Goal: Information Seeking & Learning: Learn about a topic

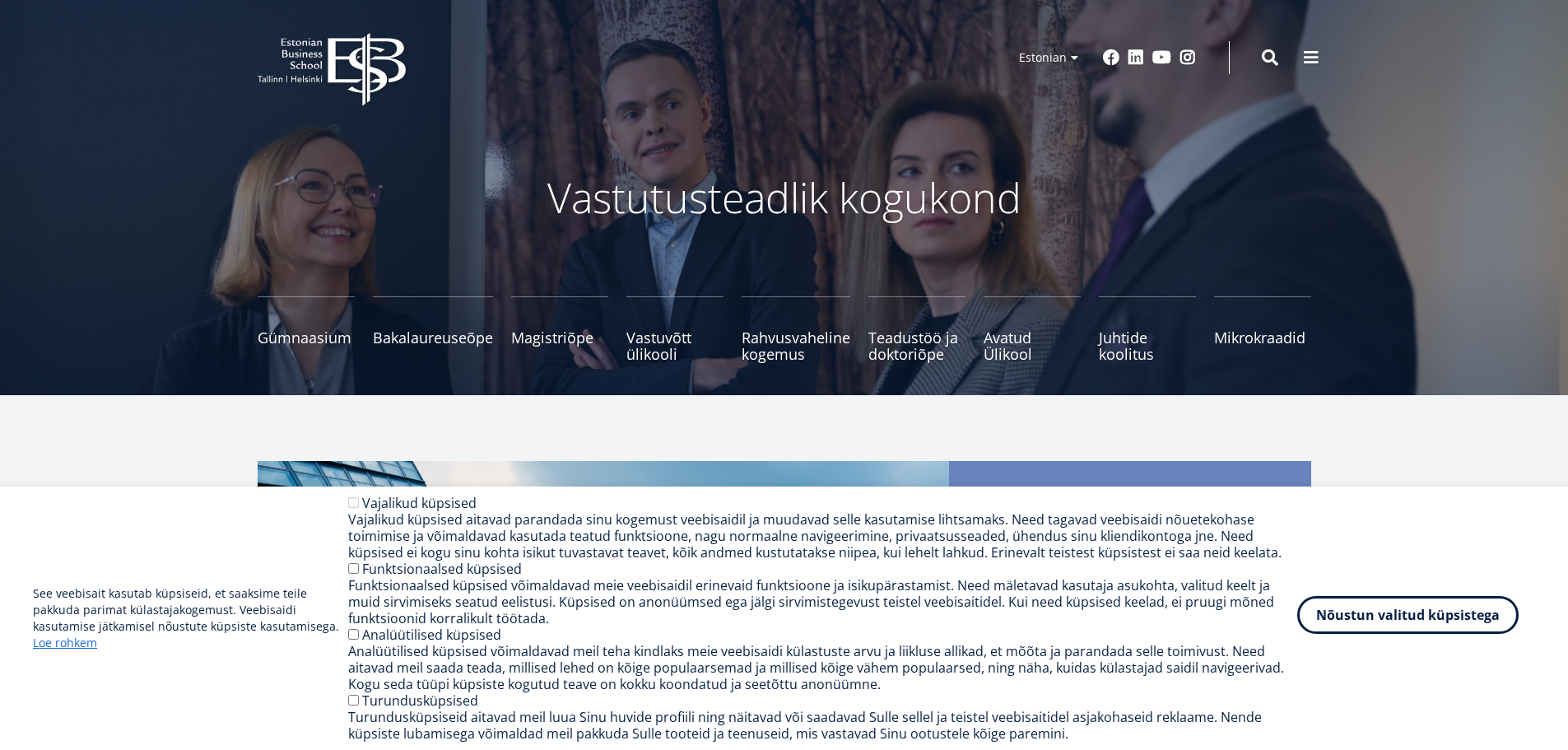
click at [1430, 619] on button "Nõustun valitud küpsistega" at bounding box center [1408, 615] width 222 height 38
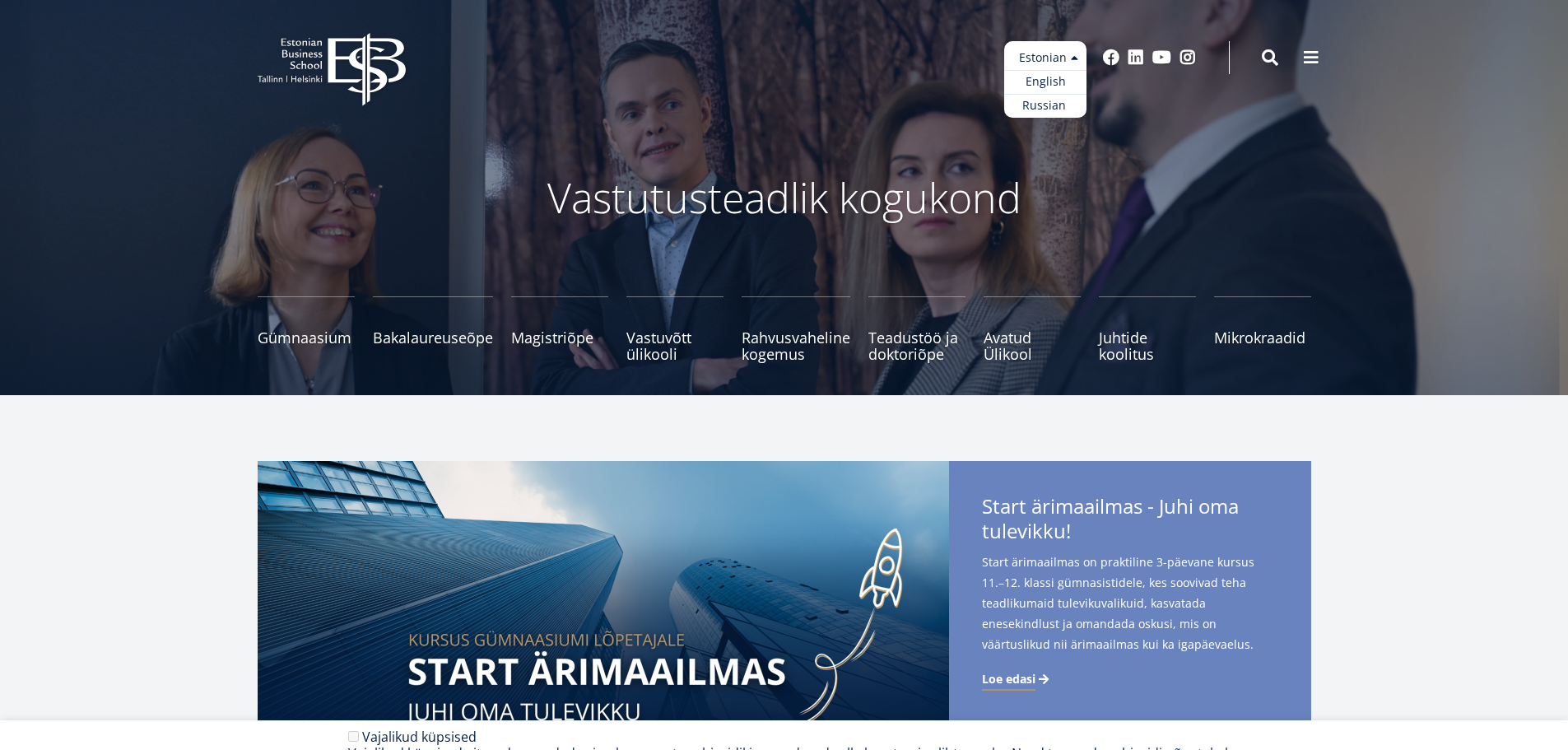
click at [1048, 58] on ul "Estonian English Russian" at bounding box center [1045, 79] width 82 height 76
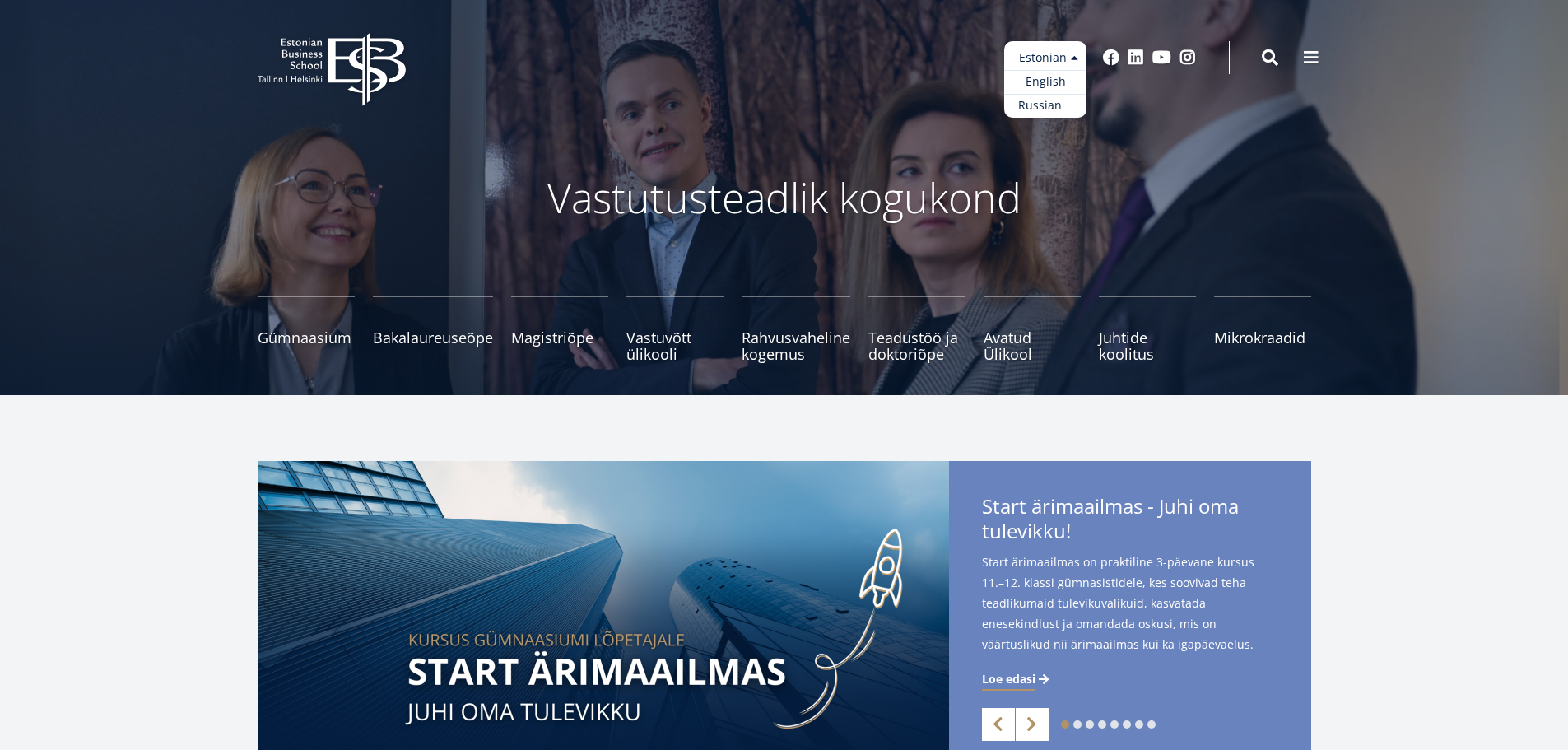
click at [1043, 104] on link "Russian" at bounding box center [1045, 106] width 82 height 24
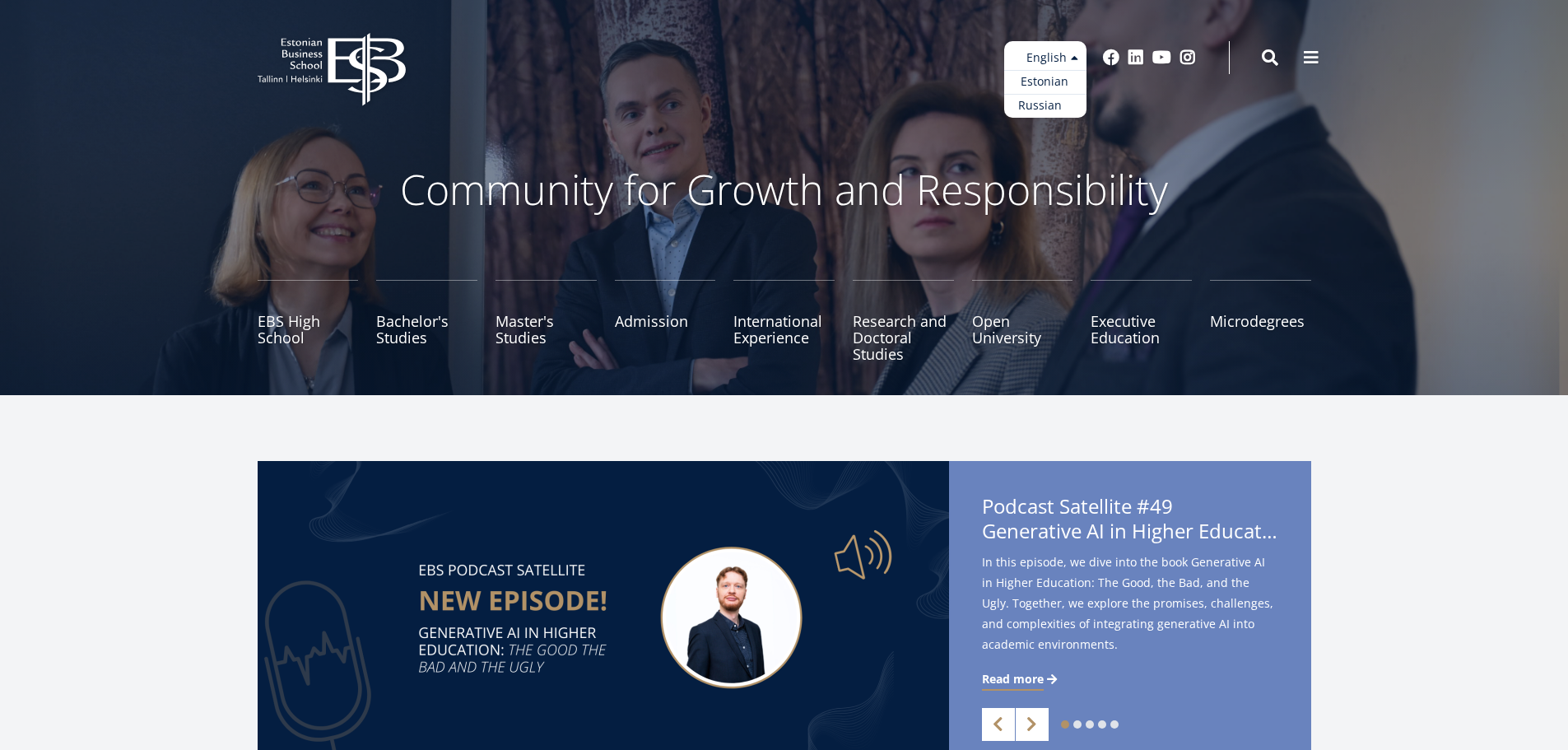
click at [1043, 105] on link "Russian" at bounding box center [1045, 106] width 82 height 24
click at [1034, 102] on link "Russian" at bounding box center [1045, 106] width 82 height 24
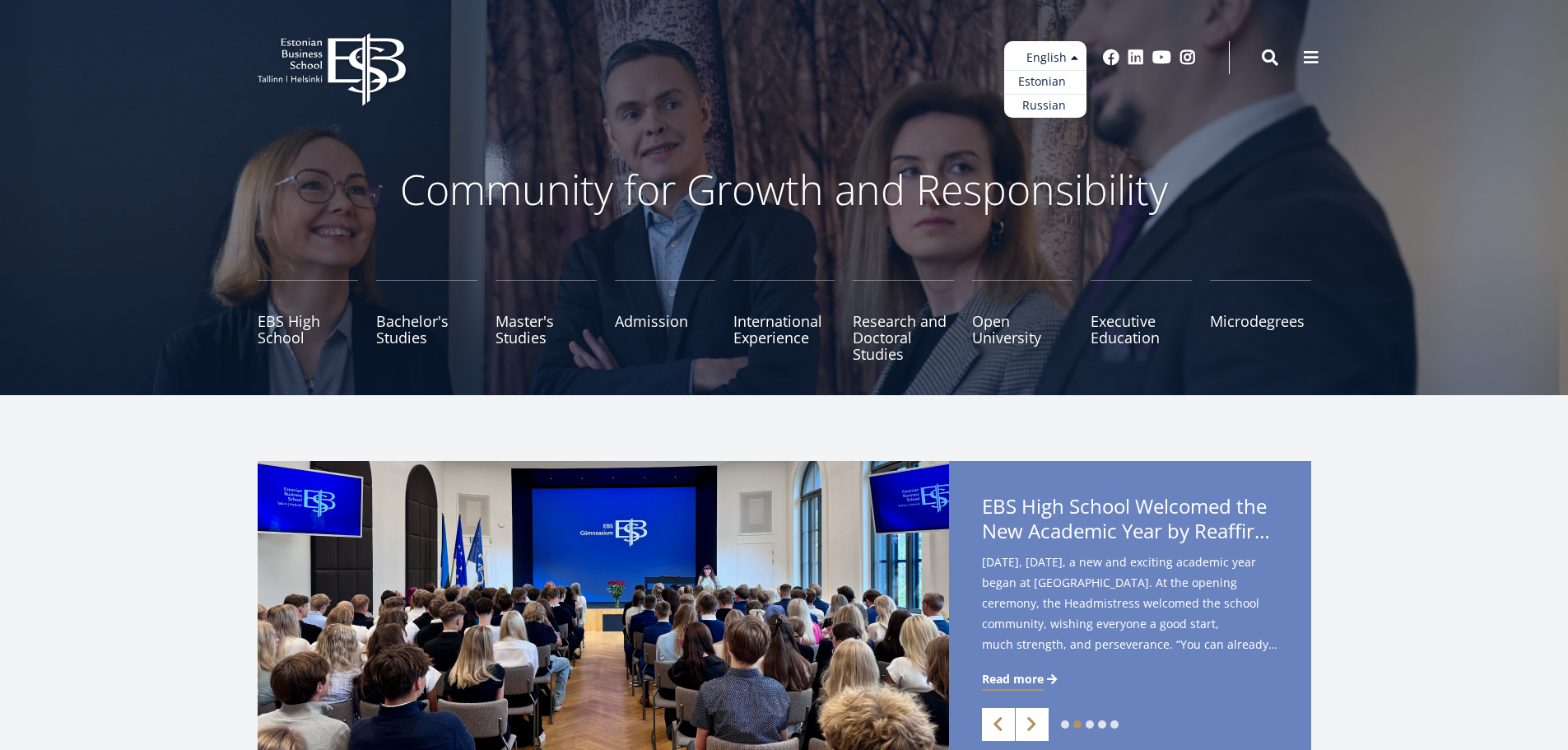
click at [1050, 77] on link "Estonian" at bounding box center [1045, 82] width 82 height 24
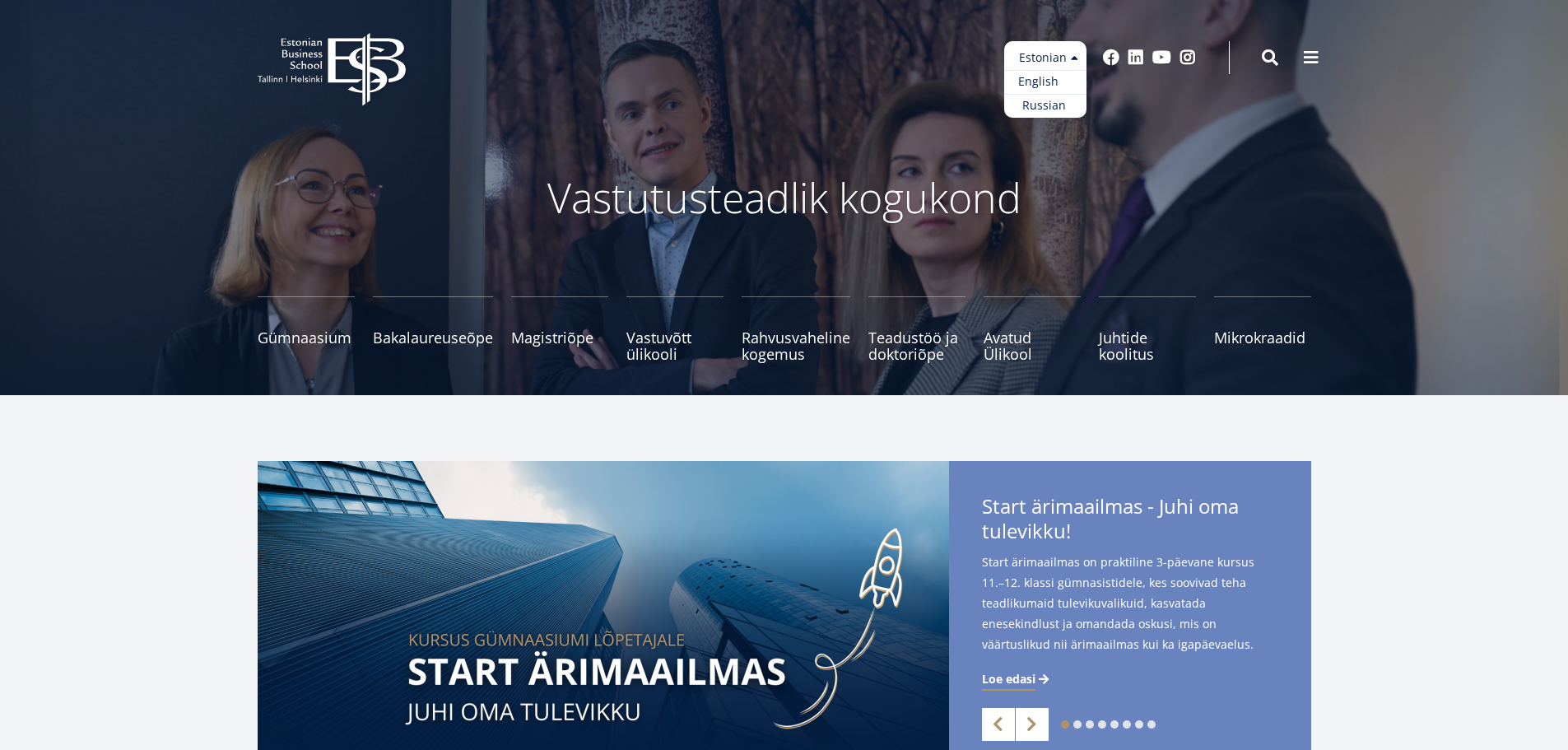
click at [1038, 79] on link "English" at bounding box center [1045, 82] width 82 height 24
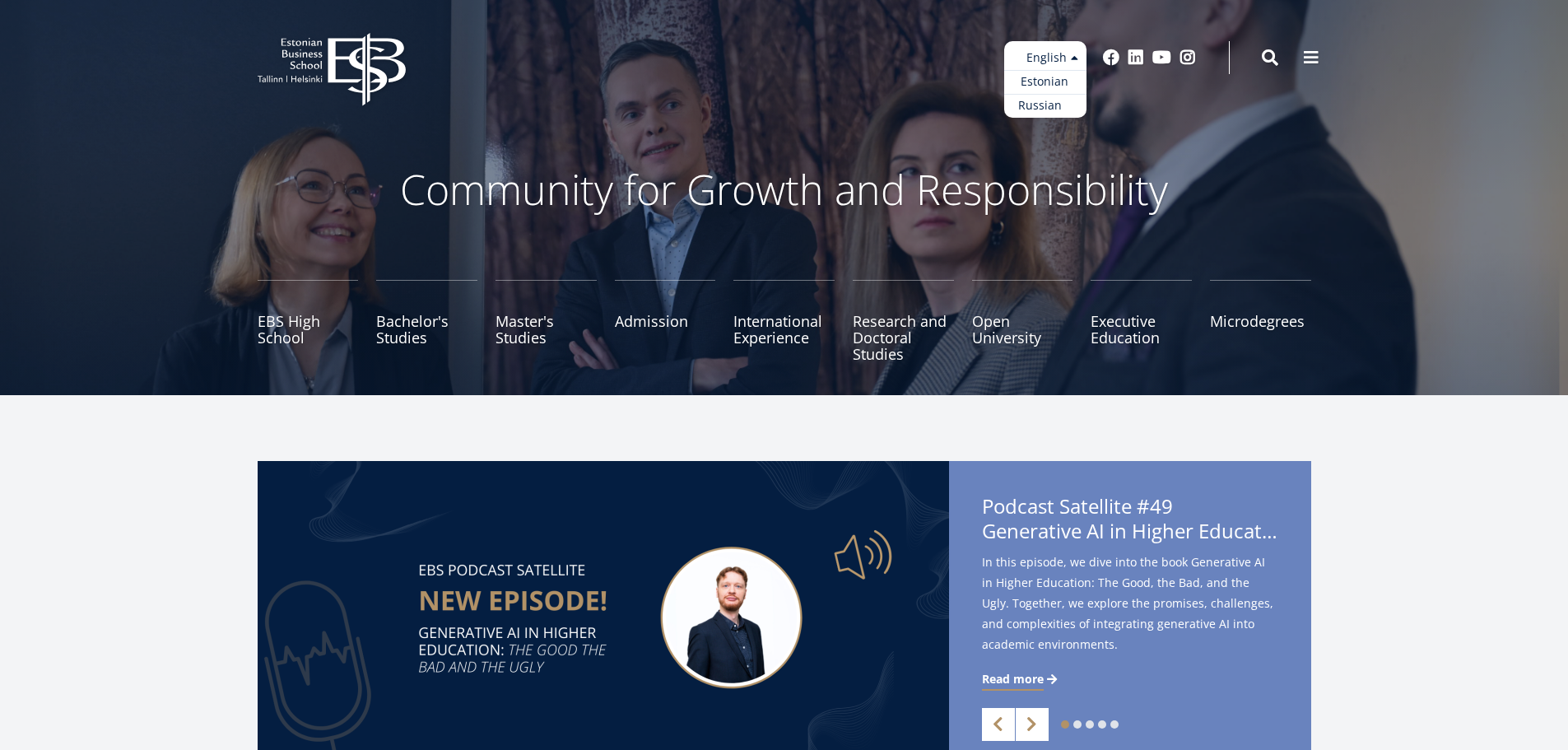
click at [1038, 103] on link "Russian" at bounding box center [1045, 106] width 82 height 24
click at [1040, 80] on link "Estonian" at bounding box center [1045, 82] width 82 height 24
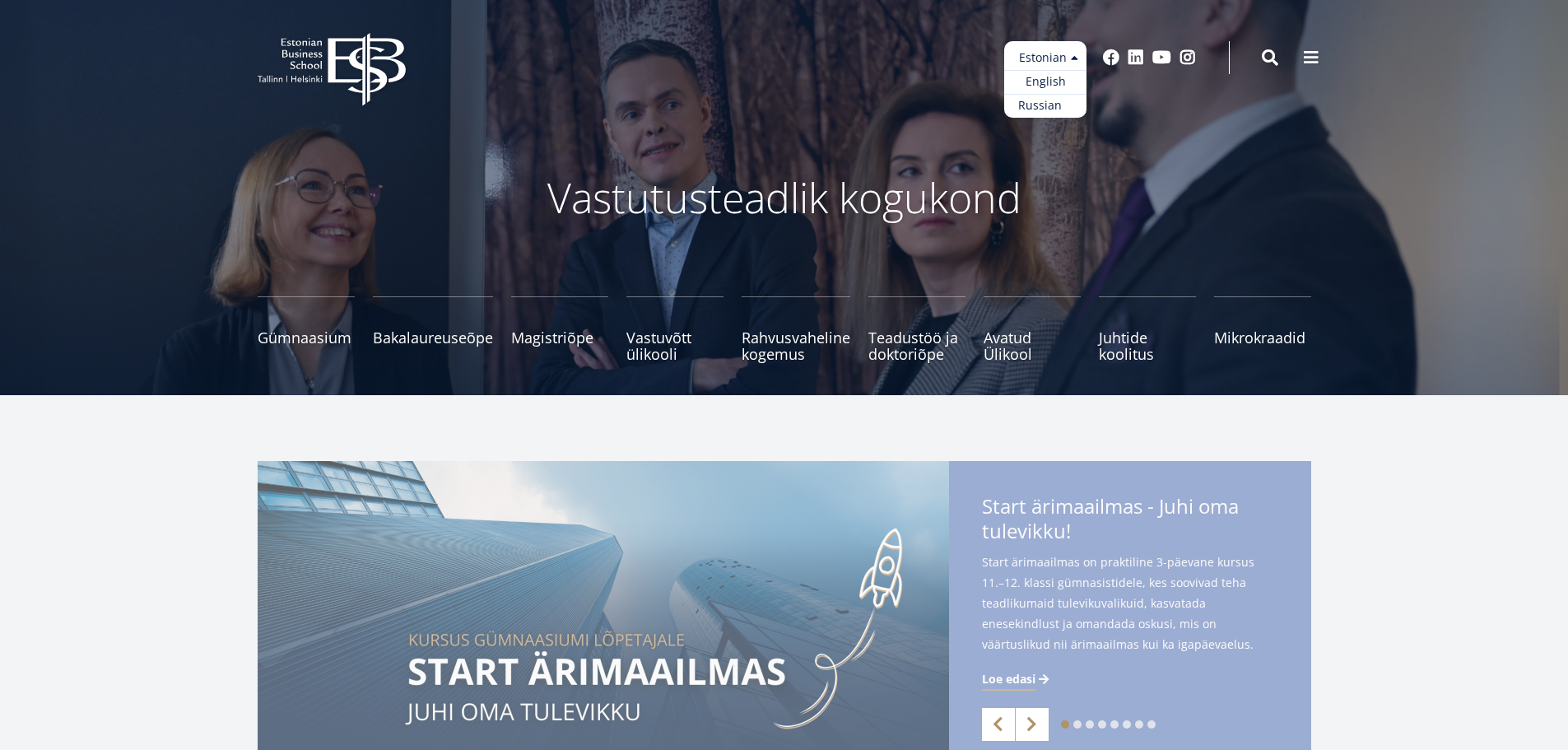
click at [1048, 103] on link "Russian" at bounding box center [1045, 106] width 82 height 24
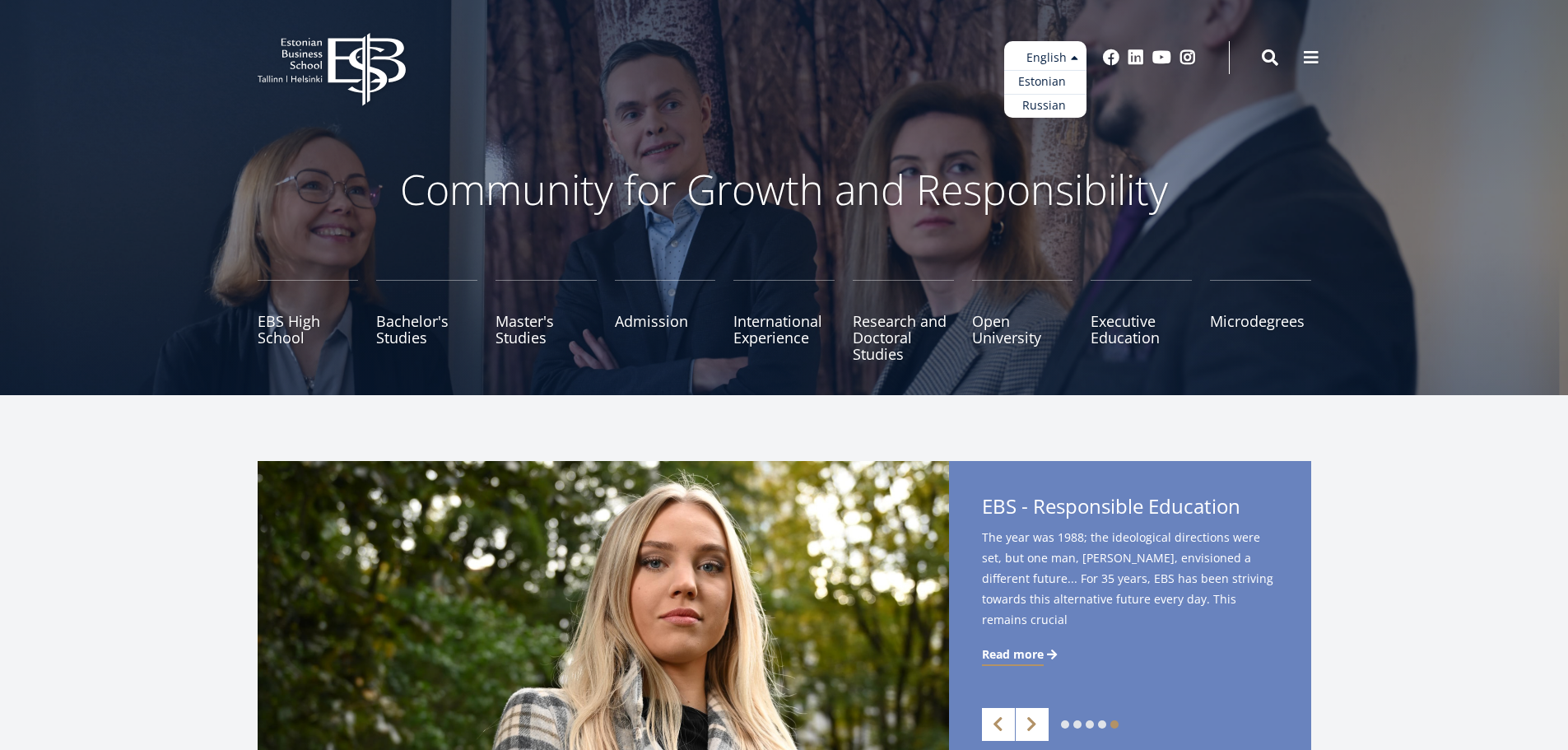
click at [1043, 78] on link "Estonian" at bounding box center [1045, 82] width 82 height 24
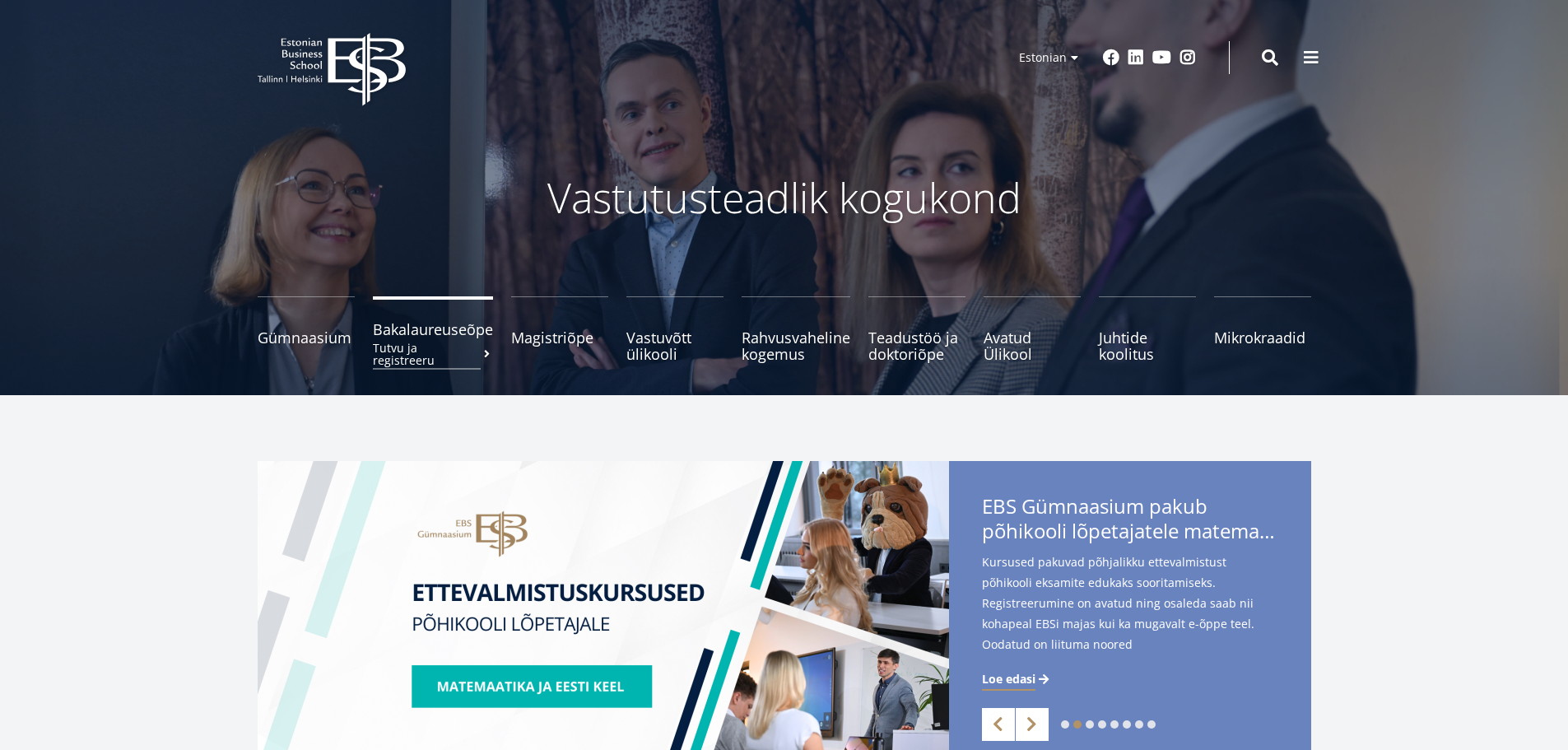
click at [442, 331] on span "Bakalaureuseõpe Tutvu ja registreeru" at bounding box center [433, 329] width 120 height 16
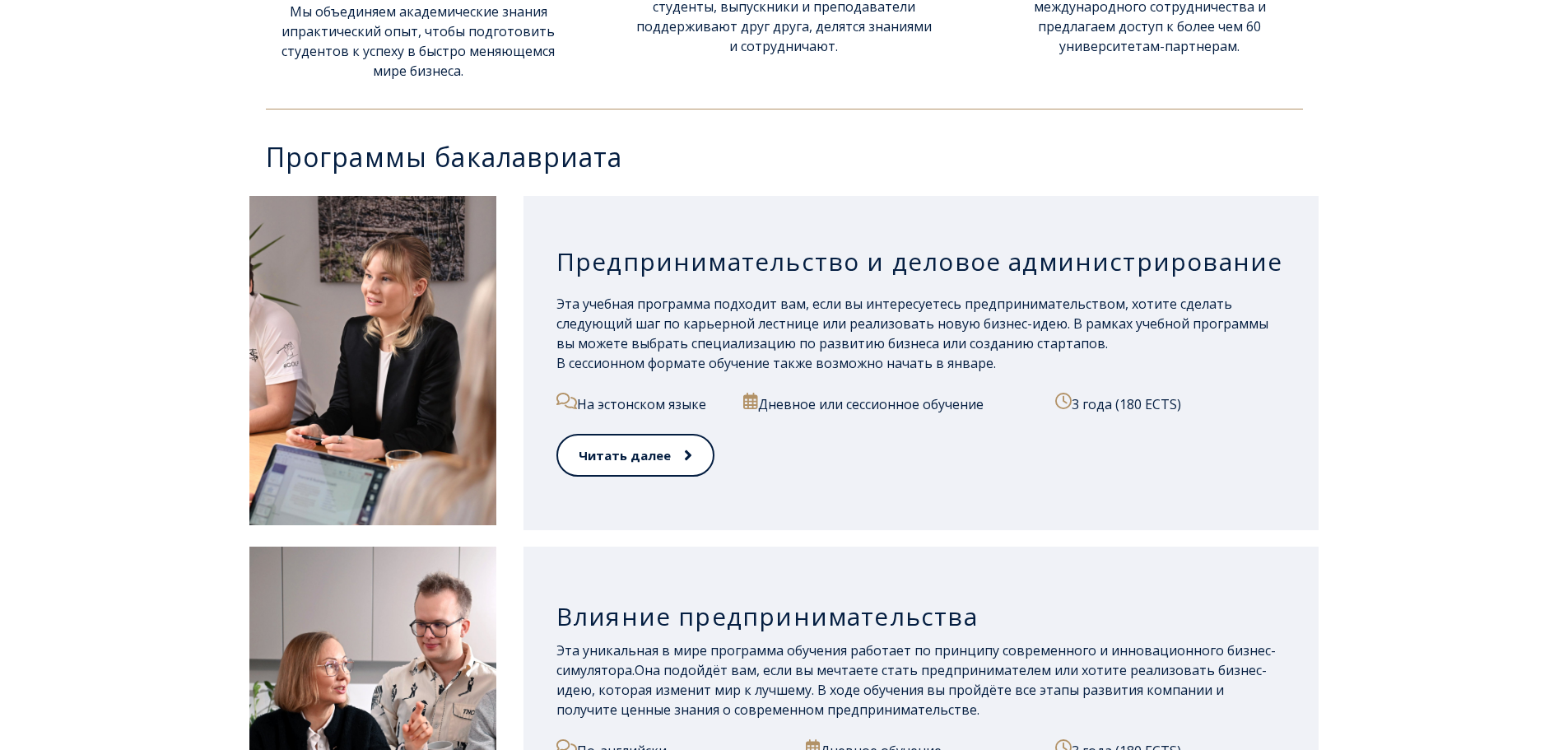
scroll to position [765, 0]
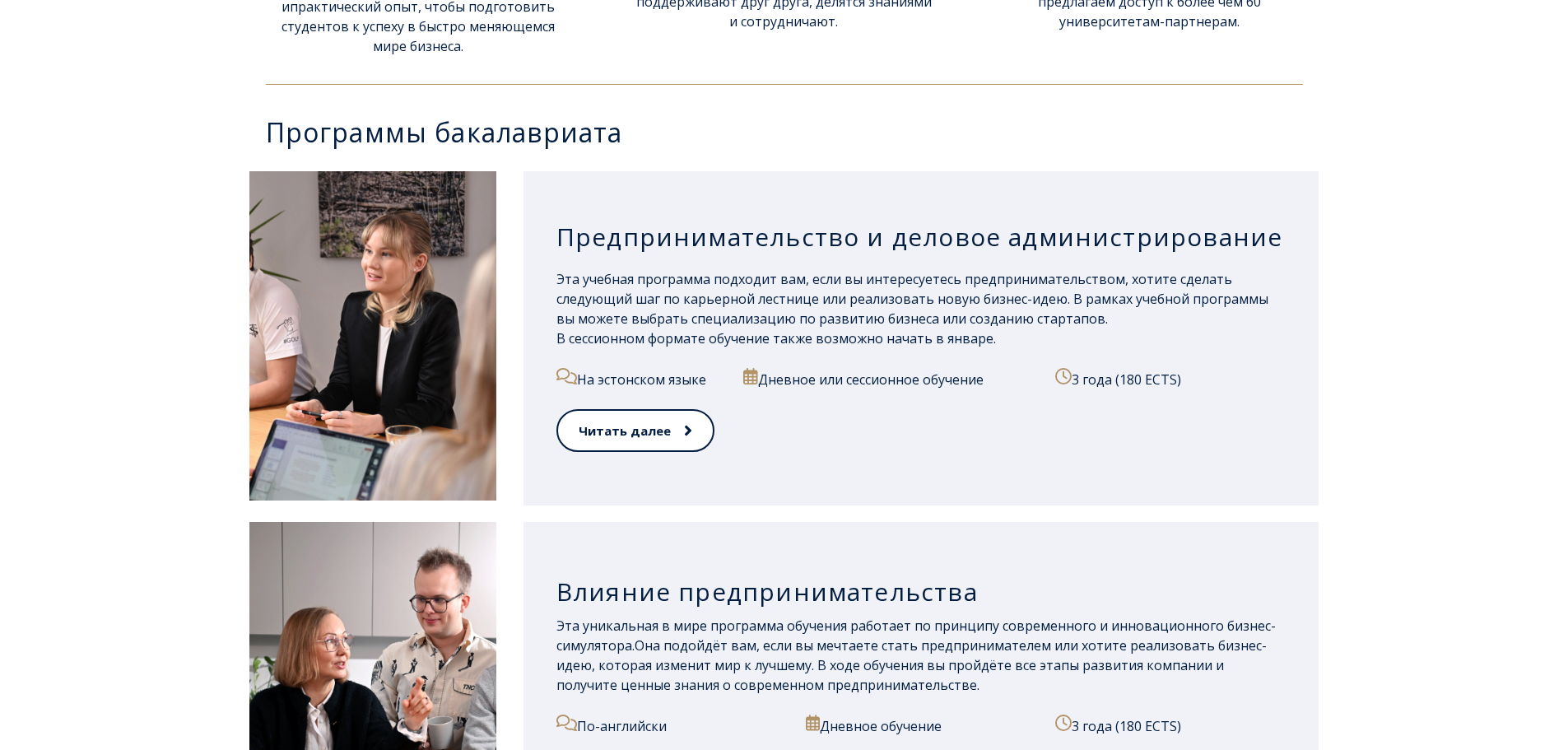
click at [867, 168] on div "Предпринимательство и деловое администрирование Эта учебная программа подходит …" at bounding box center [784, 338] width 1568 height 351
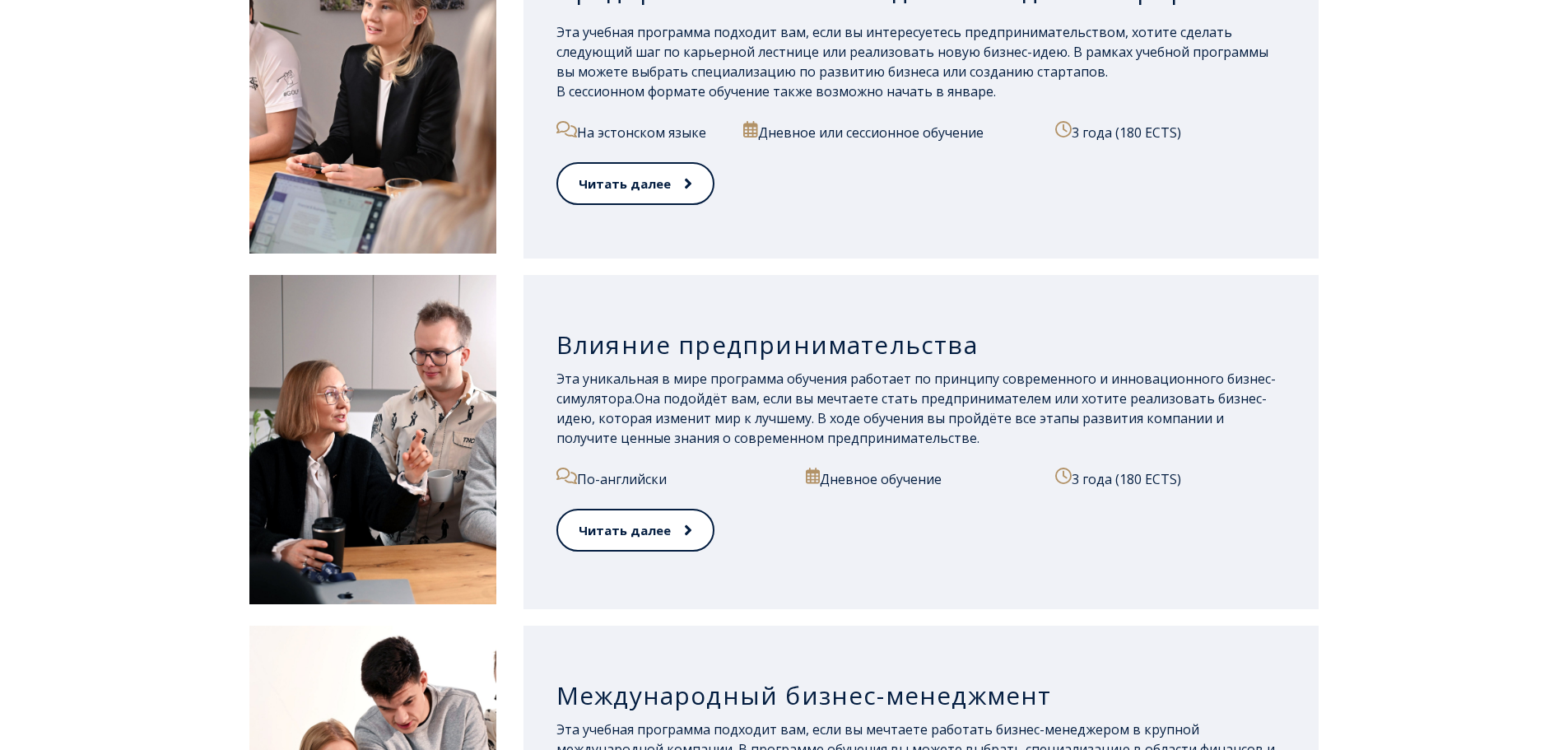
scroll to position [1095, 0]
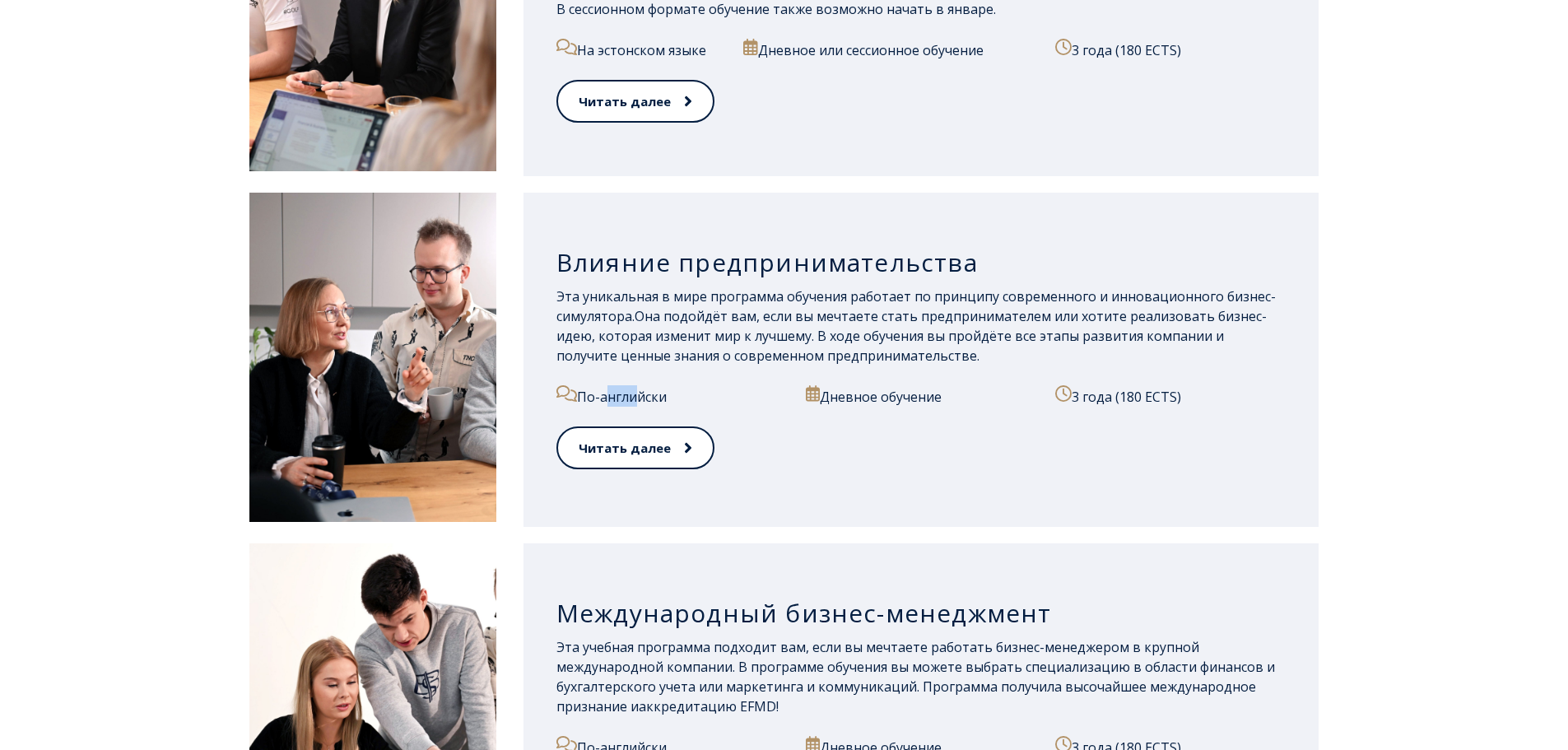
drag, startPoint x: 596, startPoint y: 394, endPoint x: 661, endPoint y: 369, distance: 69.6
click at [626, 386] on p "По-английски" at bounding box center [672, 396] width 230 height 21
drag, startPoint x: 793, startPoint y: 388, endPoint x: 805, endPoint y: 391, distance: 12.4
click at [804, 391] on div "По-английски Дневное обучение 3 года (180 ECTS)" at bounding box center [921, 406] width 730 height 41
click at [805, 391] on icon at bounding box center [812, 393] width 15 height 16
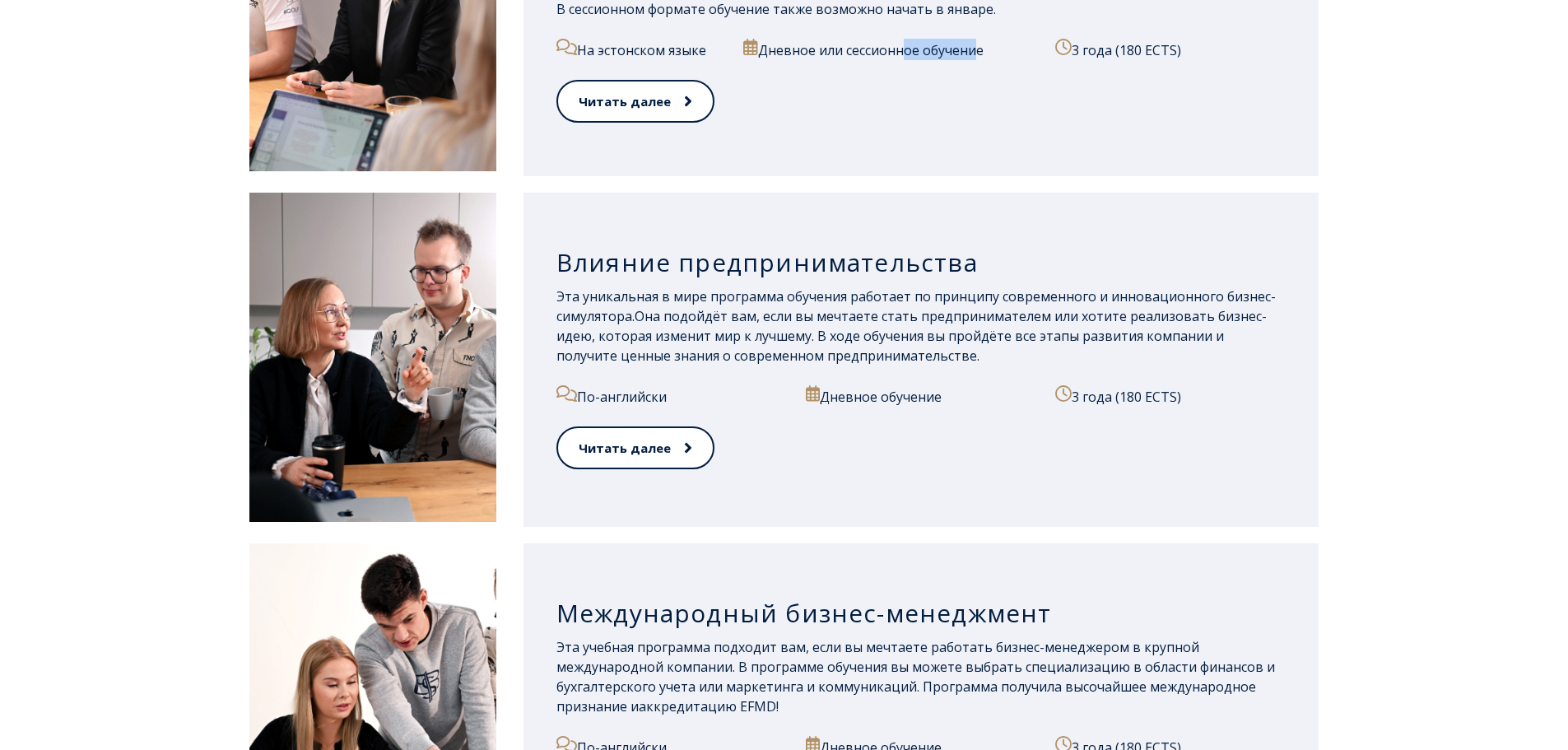
drag, startPoint x: 885, startPoint y: 50, endPoint x: 964, endPoint y: 59, distance: 79.5
click at [964, 59] on p "Дневное или сессионное обучение" at bounding box center [890, 49] width 293 height 21
drag, startPoint x: 855, startPoint y: 50, endPoint x: 1001, endPoint y: 51, distance: 146.0
click at [984, 51] on font "Дневное или сессионное обучение" at bounding box center [871, 50] width 226 height 18
click at [919, 75] on div "Дневное или сессионное обучение" at bounding box center [890, 59] width 293 height 41
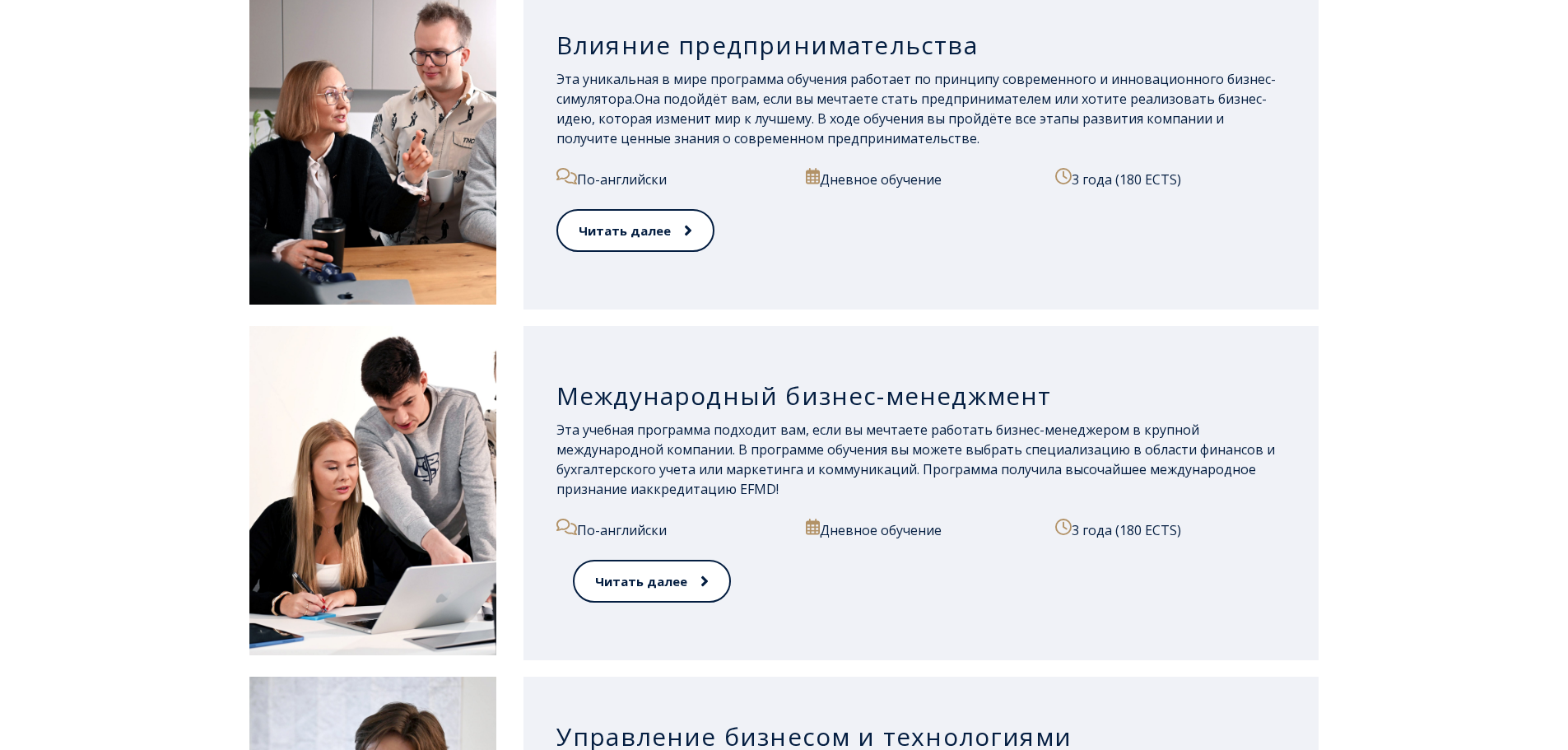
scroll to position [1342, 0]
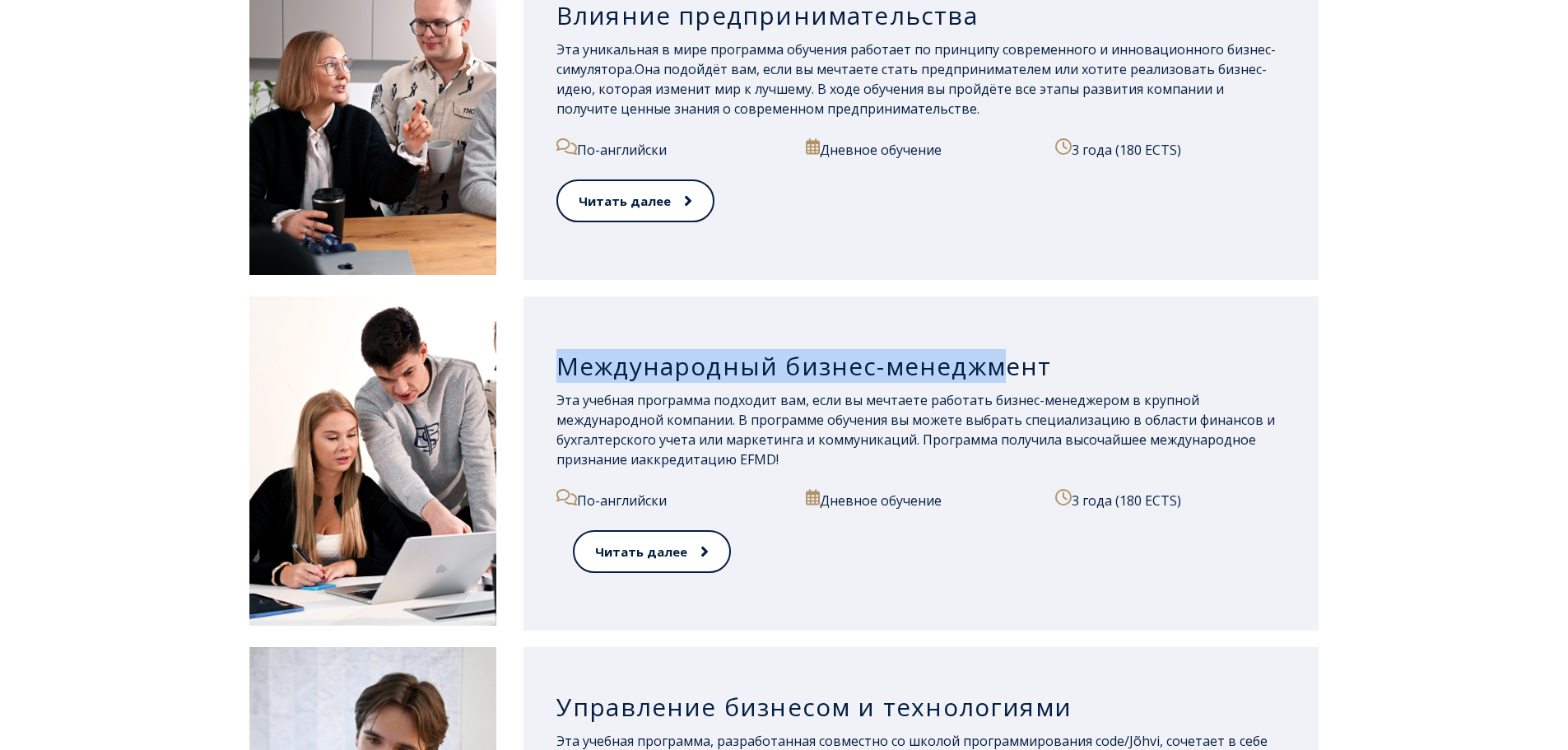
drag, startPoint x: 566, startPoint y: 365, endPoint x: 1015, endPoint y: 330, distance: 450.4
click at [993, 331] on div "Международный бизнес-менеджмент Эта учебная программа подходит вам, если вы меч…" at bounding box center [921, 463] width 796 height 334
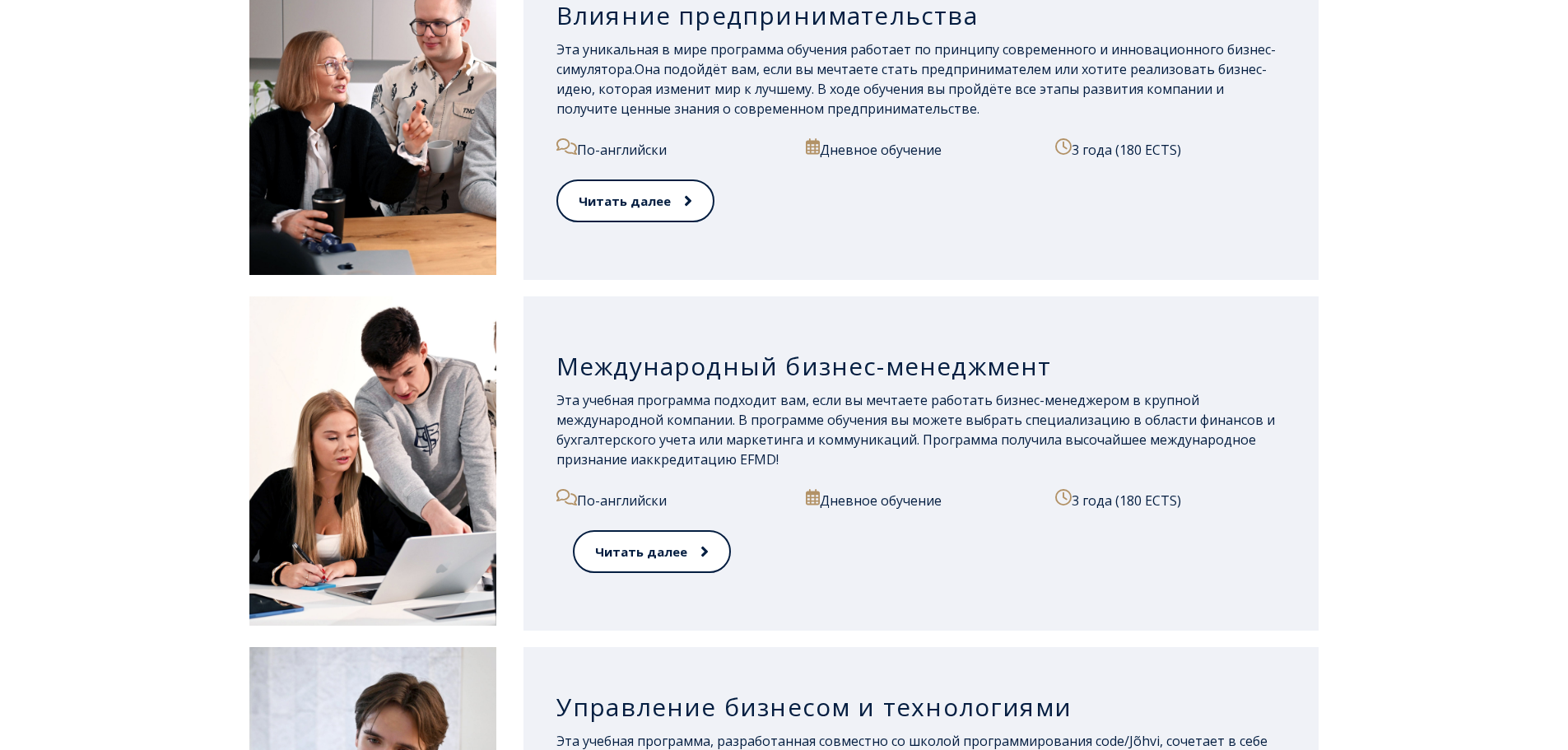
click at [1034, 360] on font "Международный бизнес-менеджмент" at bounding box center [804, 365] width 495 height 34
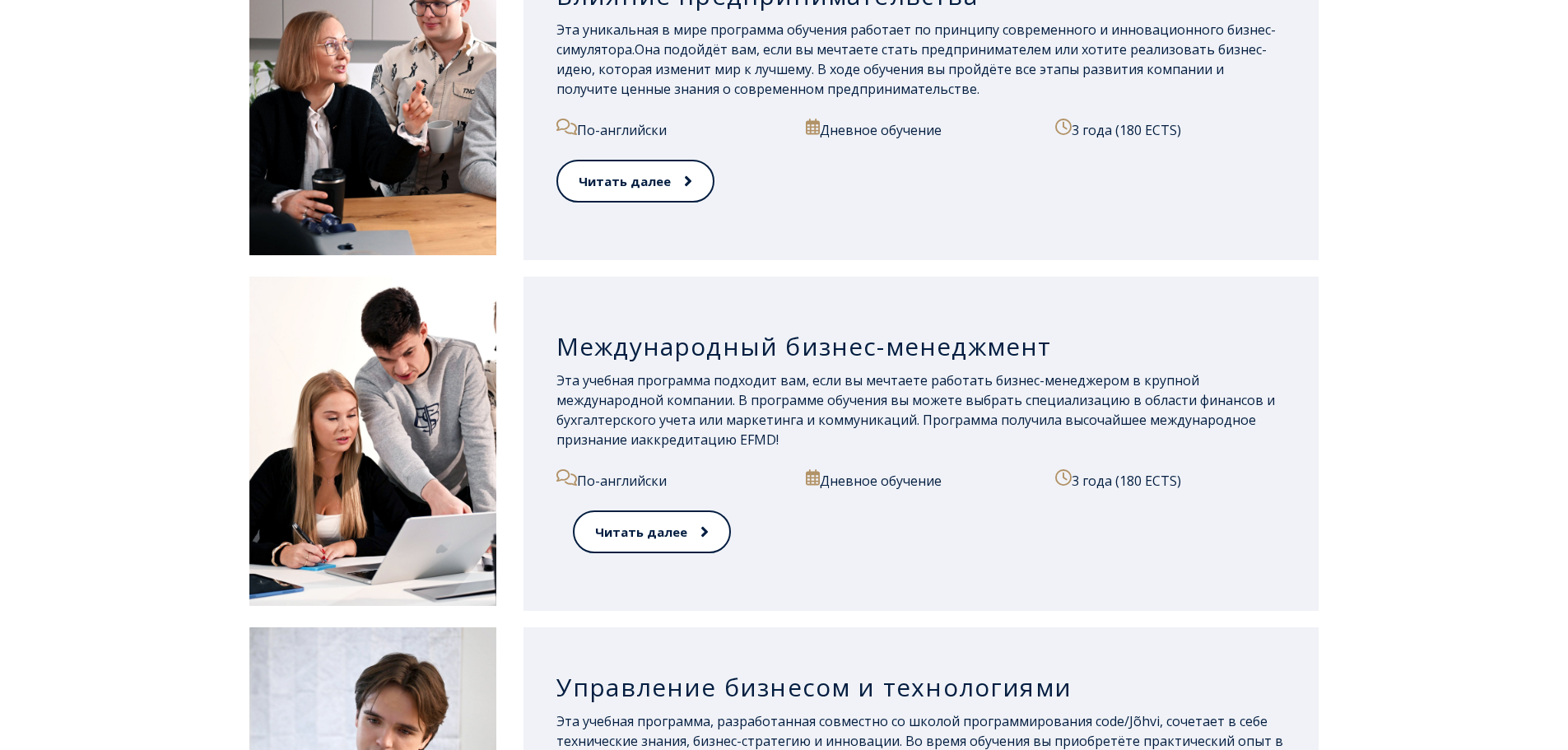
scroll to position [1424, 0]
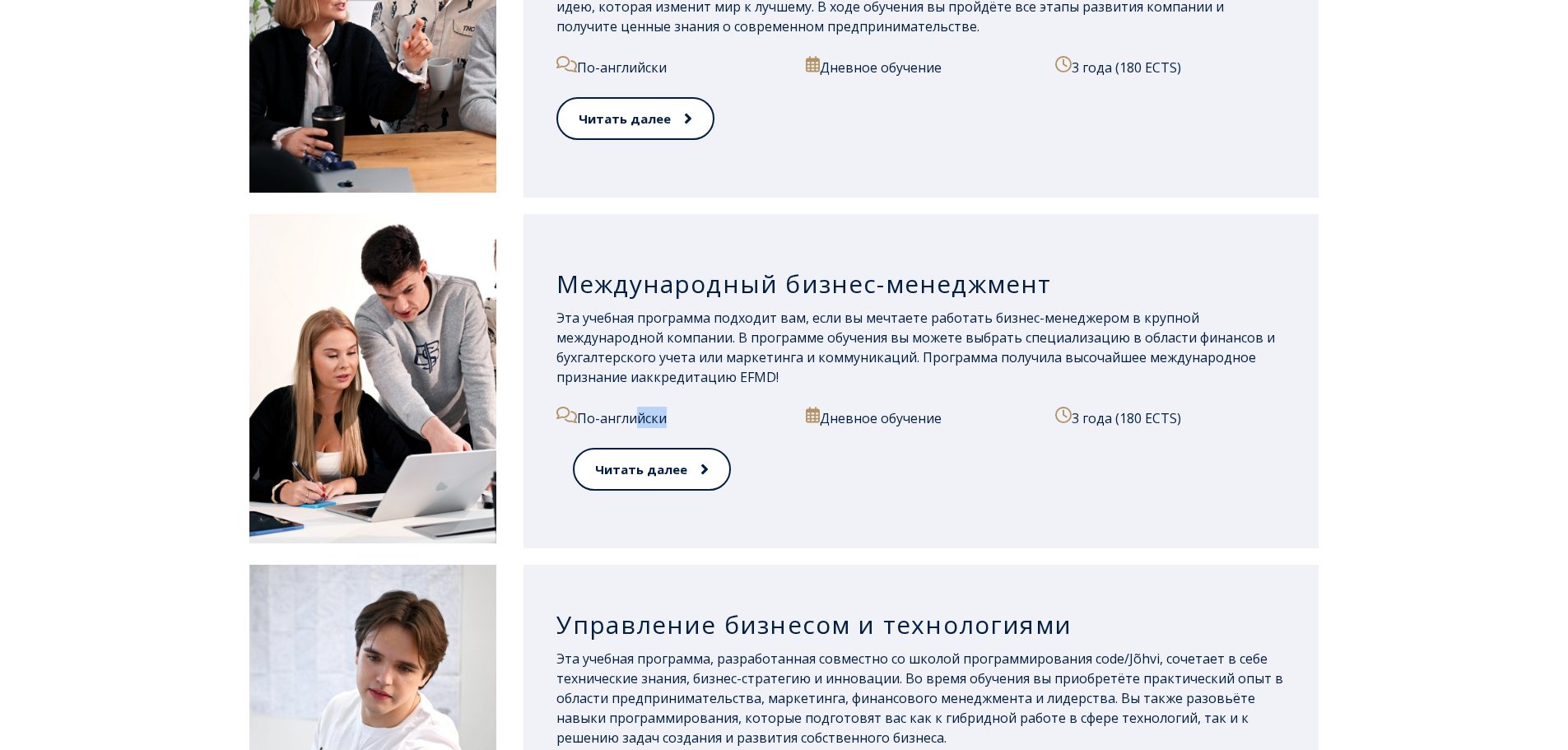
drag, startPoint x: 623, startPoint y: 420, endPoint x: 713, endPoint y: 411, distance: 90.4
click at [654, 413] on font "По-английски" at bounding box center [622, 418] width 89 height 18
drag, startPoint x: 753, startPoint y: 414, endPoint x: 858, endPoint y: 413, distance: 105.0
click at [757, 414] on p "По-английски" at bounding box center [672, 418] width 230 height 21
drag, startPoint x: 836, startPoint y: 421, endPoint x: 980, endPoint y: 428, distance: 144.2
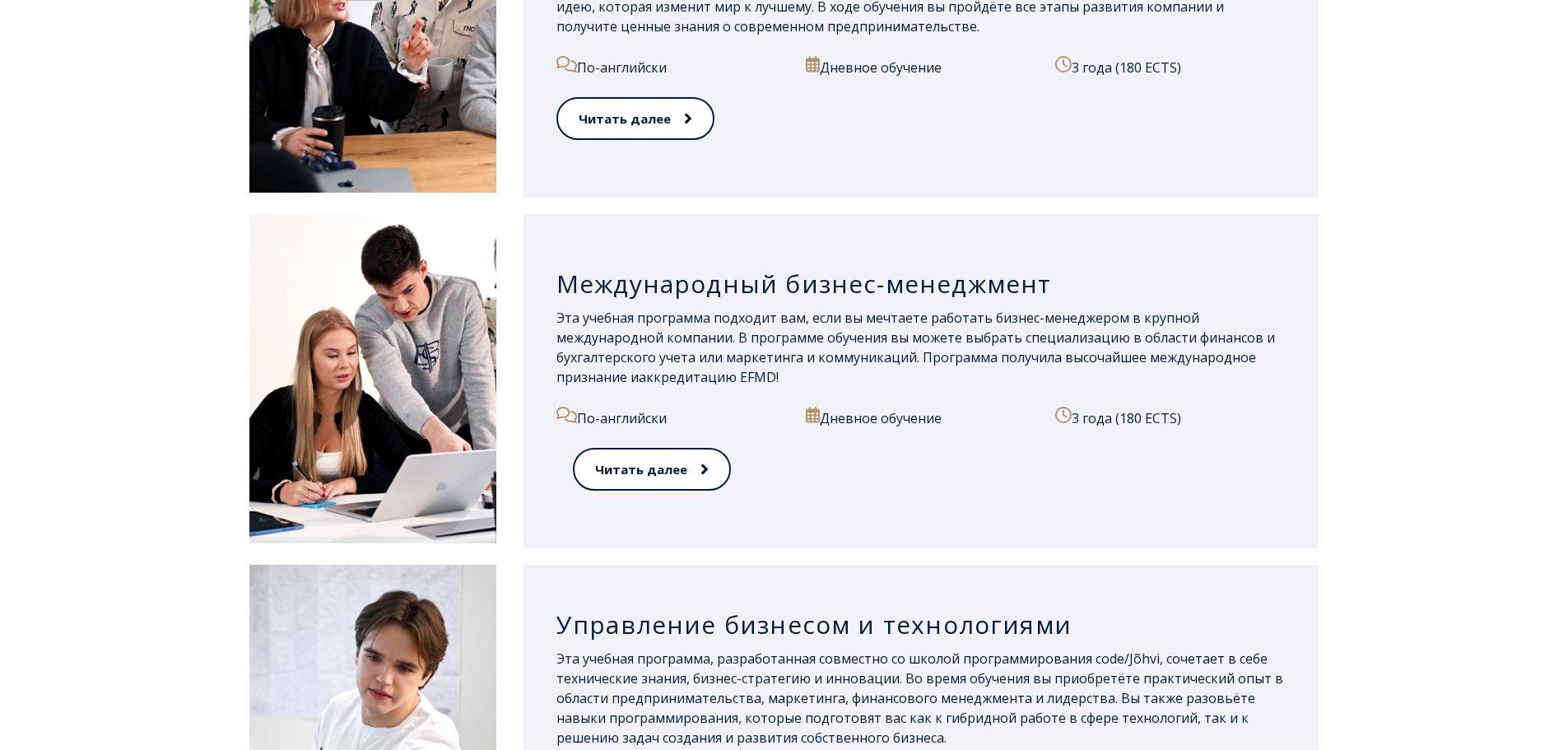
click at [980, 428] on div "Дневное обучение" at bounding box center [921, 428] width 230 height 41
click at [933, 431] on div "Дневное обучение" at bounding box center [921, 428] width 230 height 41
click at [885, 420] on font "Дневное обучение" at bounding box center [881, 418] width 122 height 18
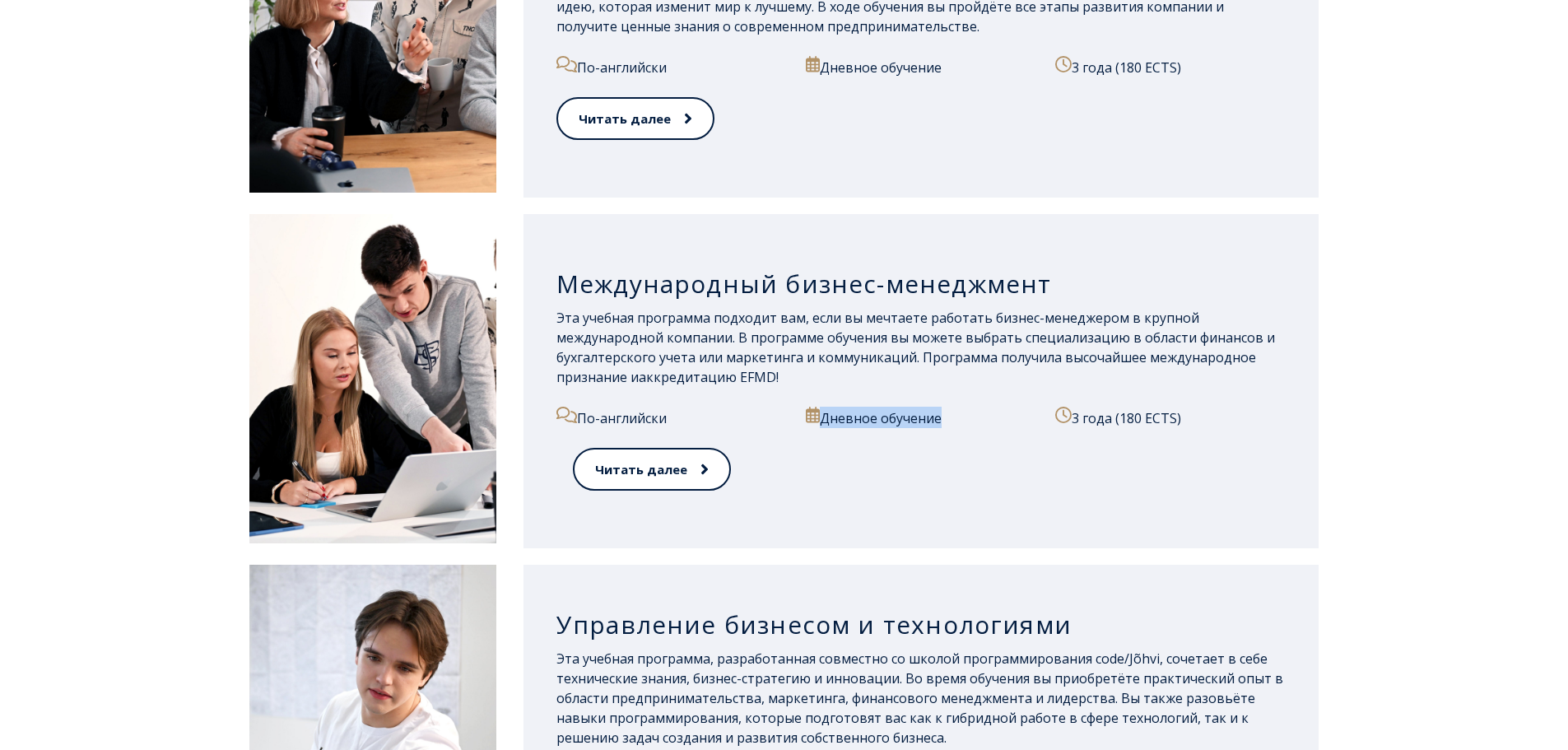
click at [829, 414] on font "Дневное обучение" at bounding box center [881, 418] width 122 height 18
click at [842, 419] on font "Дневное обучение" at bounding box center [881, 418] width 122 height 18
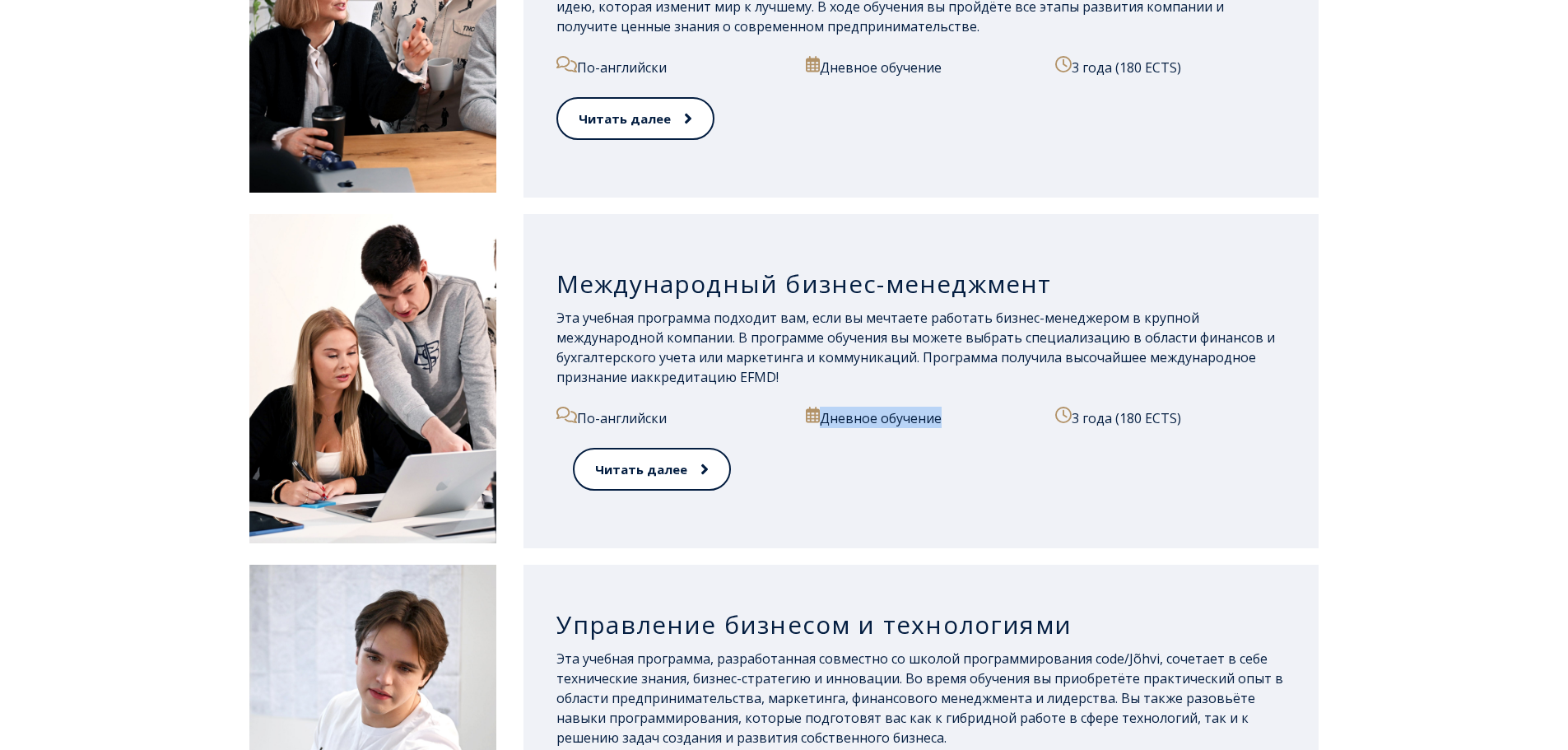
click at [842, 419] on font "Дневное обучение" at bounding box center [881, 418] width 122 height 18
click at [771, 419] on p "По-английски" at bounding box center [672, 418] width 230 height 21
drag, startPoint x: 807, startPoint y: 415, endPoint x: 950, endPoint y: 420, distance: 143.1
click at [949, 420] on p "Дневное обучение" at bounding box center [921, 418] width 230 height 21
click at [791, 412] on div "По-английски Дневное обучение 3 года (180 ECTS)" at bounding box center [921, 428] width 730 height 41
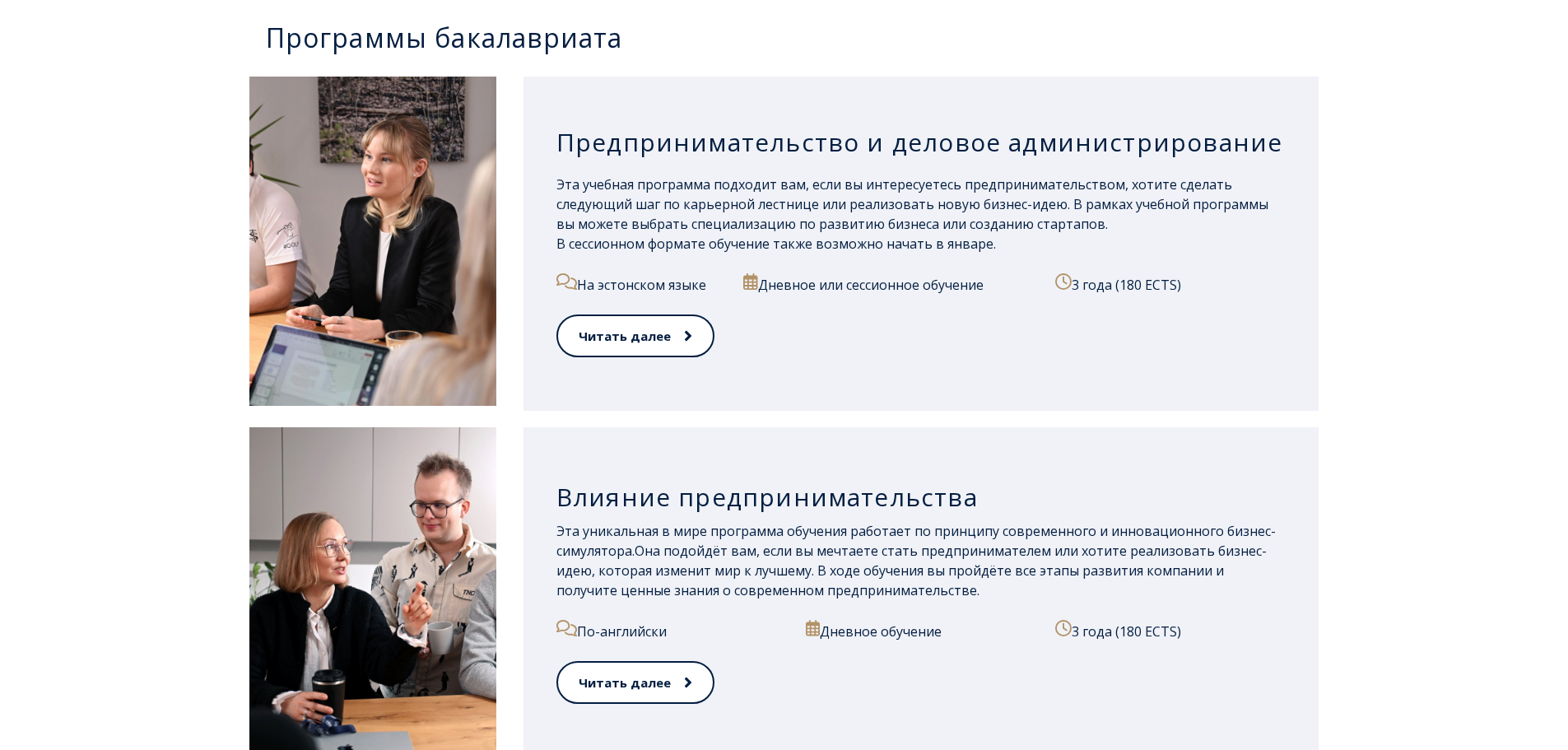
scroll to position [765, 0]
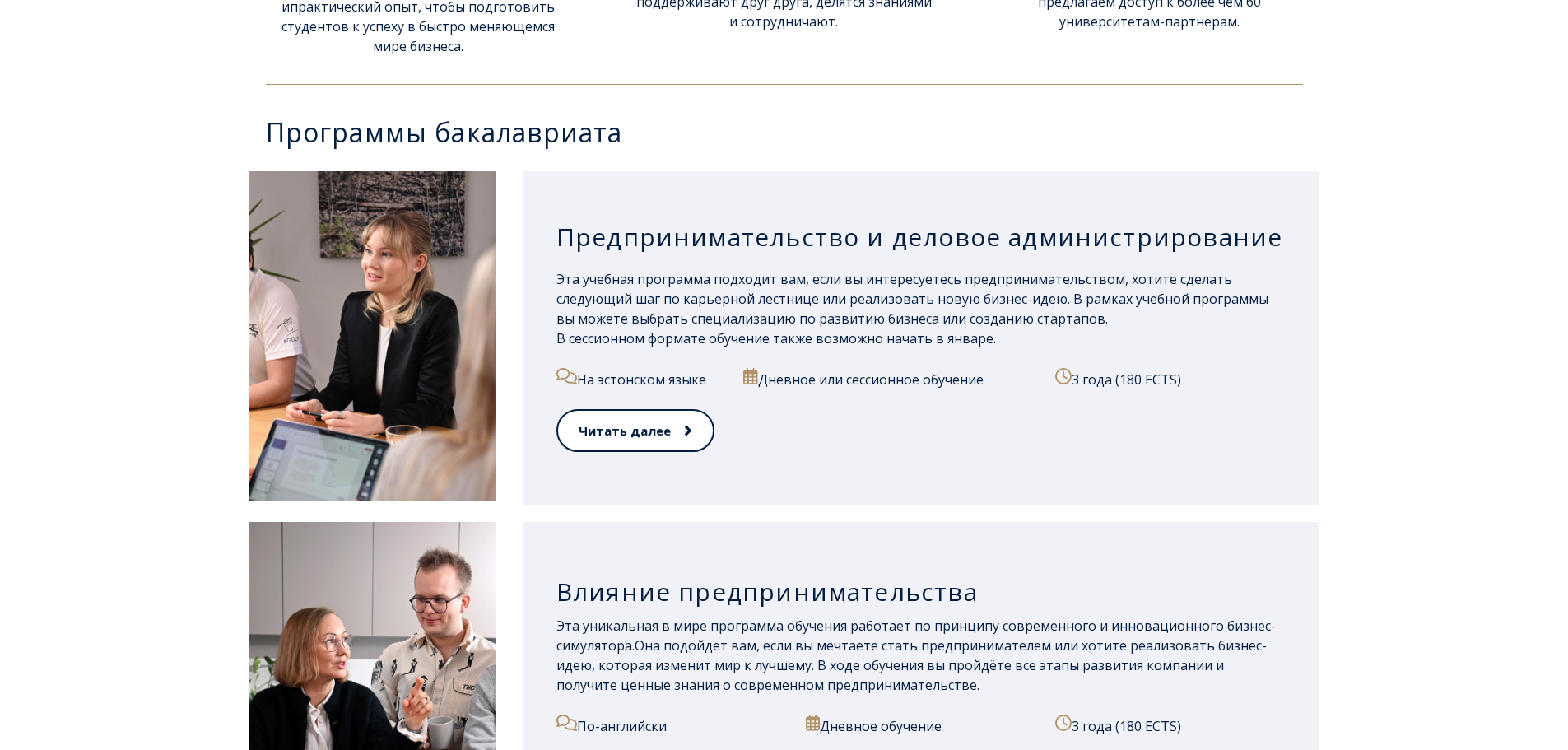
drag, startPoint x: 615, startPoint y: 378, endPoint x: 763, endPoint y: 381, distance: 148.0
click at [767, 386] on div "На эстонском языке Дневное или сессионное обучение 3 года (180 ECTS)" at bounding box center [921, 388] width 730 height 41
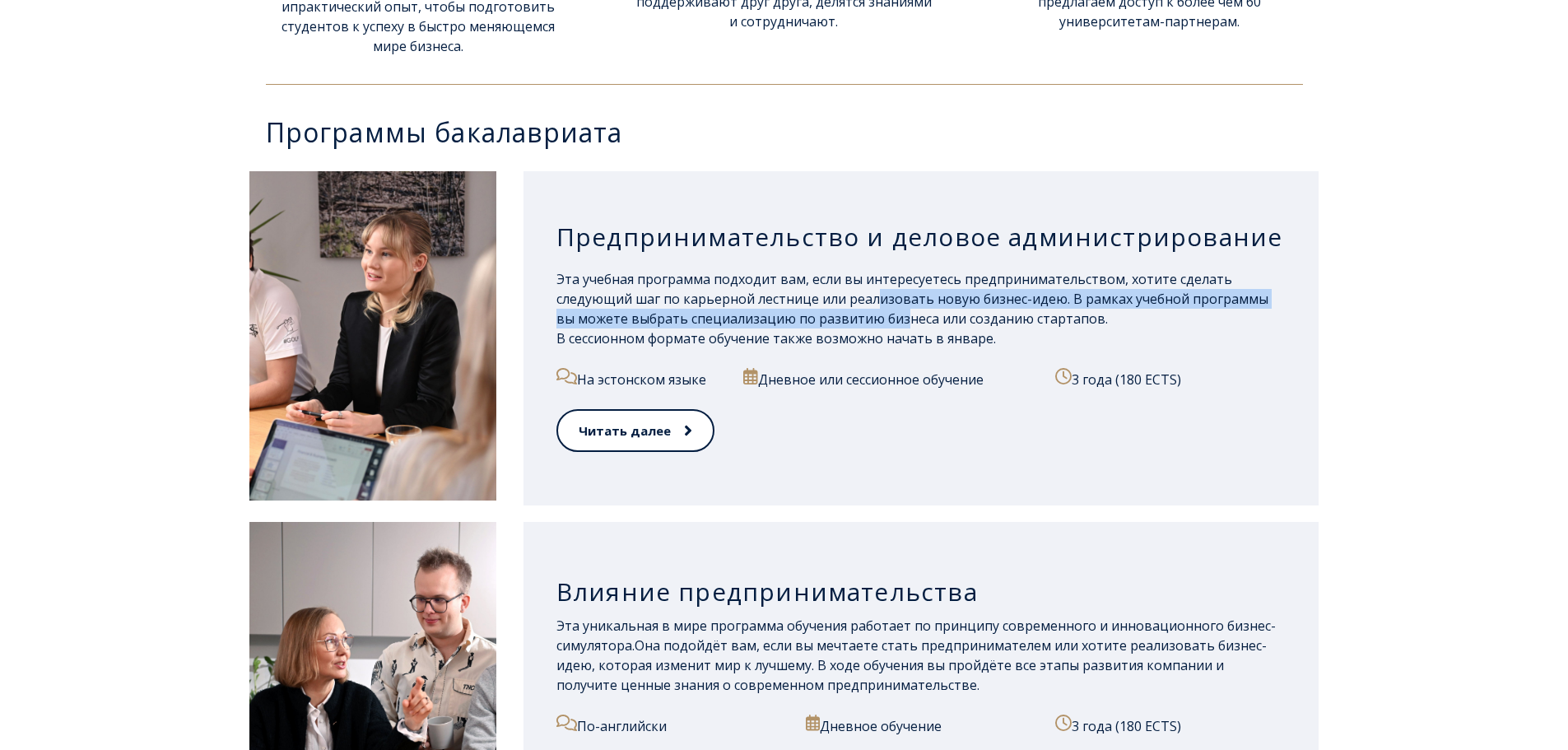
click at [889, 316] on font "Эта учебная программа подходит вам, если вы интересуетесь предпринимательством,…" at bounding box center [912, 298] width 712 height 58
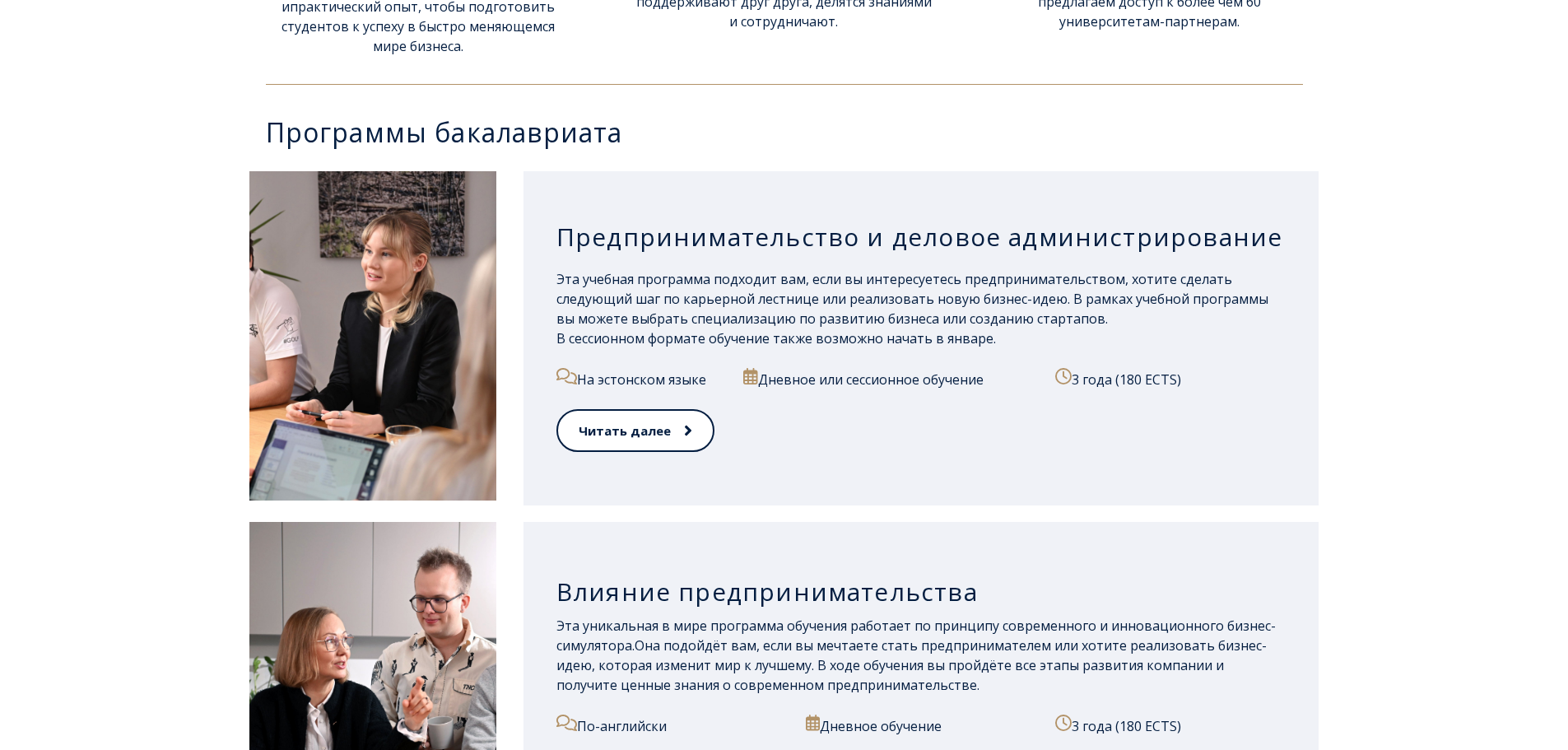
click at [659, 247] on font "Предпринимательство и деловое администрирование" at bounding box center [919, 236] width 726 height 34
click at [640, 244] on font "Предпринимательство и деловое администрирование" at bounding box center [919, 236] width 726 height 34
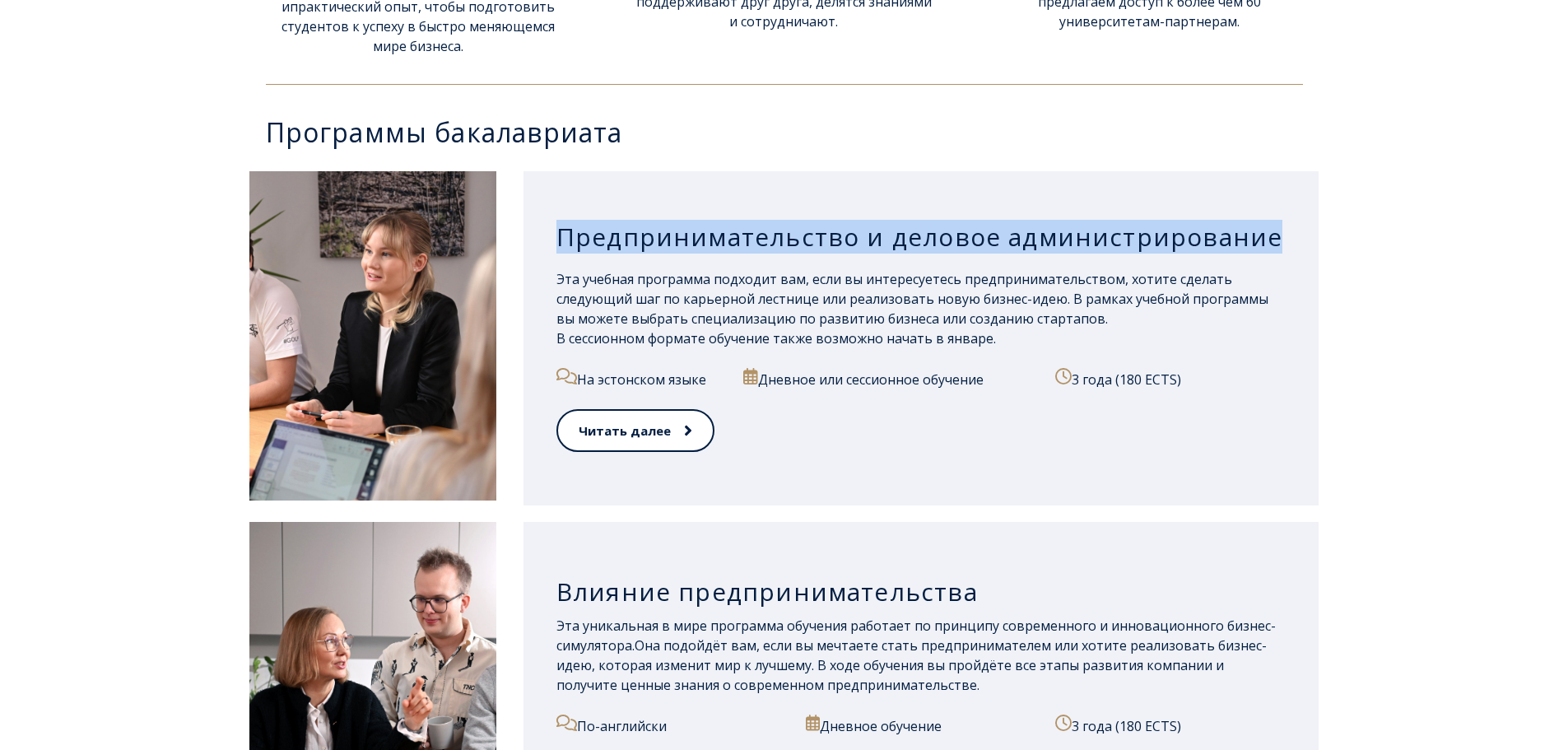
click at [640, 244] on font "Предпринимательство и деловое администрирование" at bounding box center [919, 236] width 726 height 34
click at [816, 242] on font "Предпринимательство и деловое администрирование" at bounding box center [919, 236] width 726 height 34
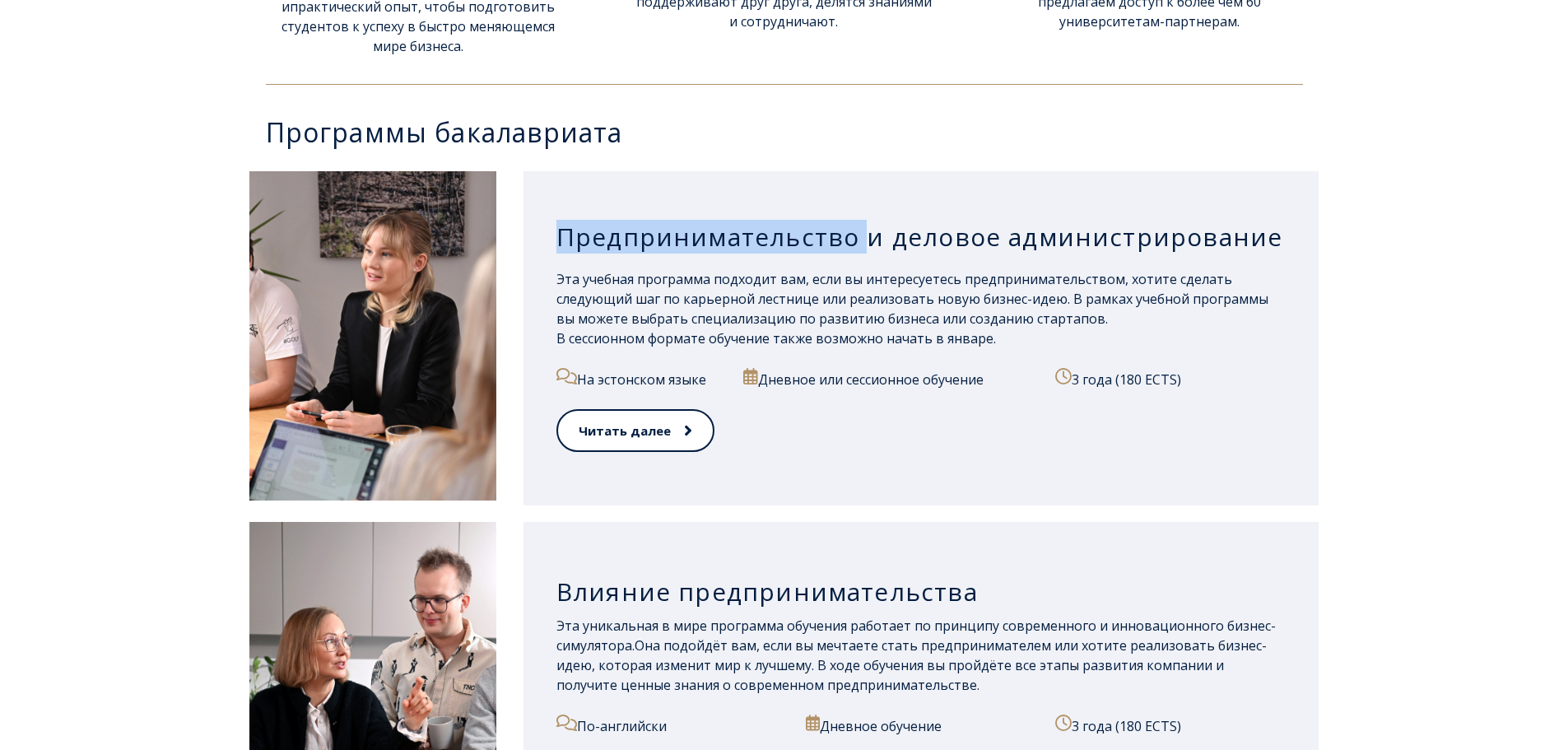
click at [816, 242] on font "Предпринимательство и деловое администрирование" at bounding box center [919, 236] width 726 height 34
click at [766, 394] on div "Дневное или сессионное обучение" at bounding box center [890, 388] width 293 height 41
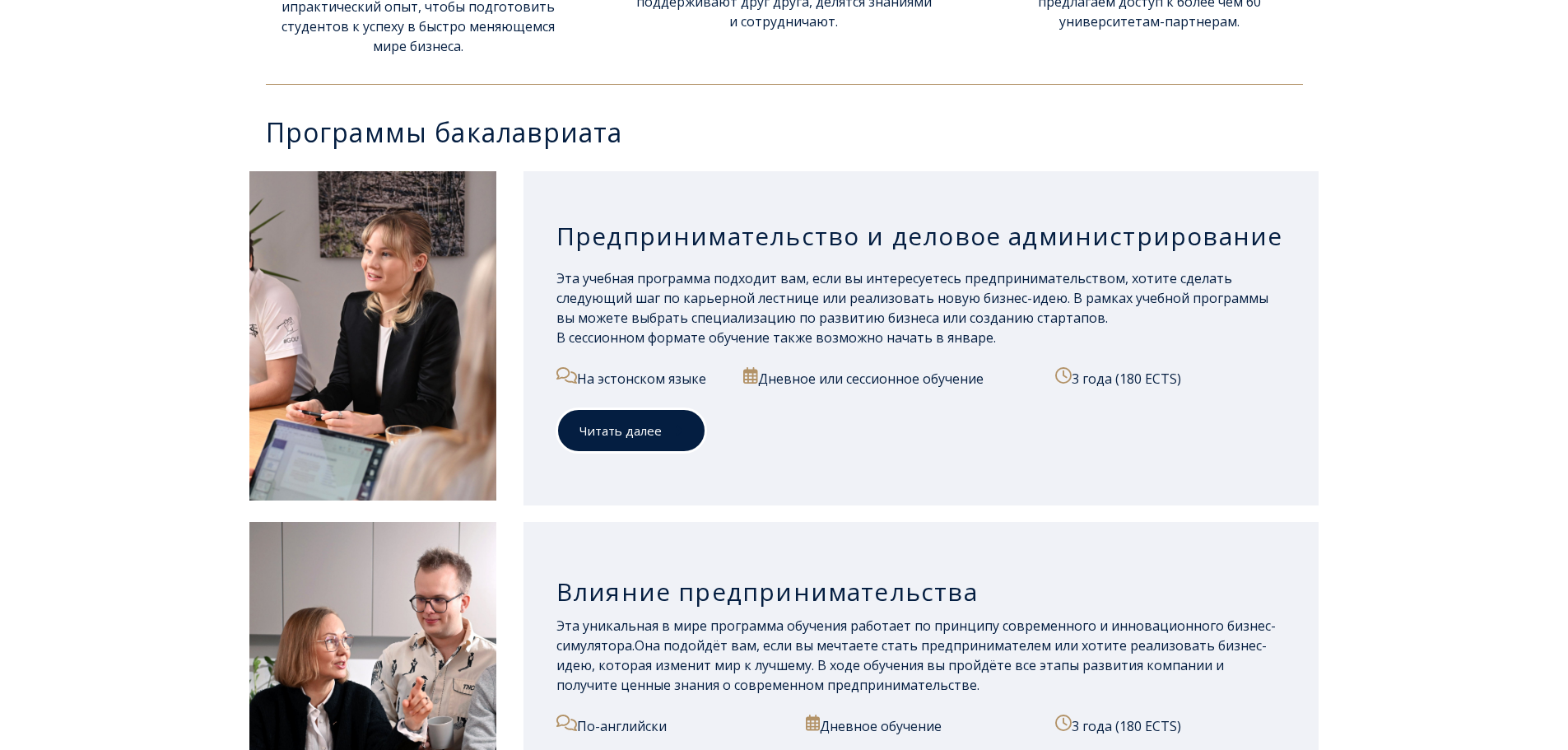
click at [569, 438] on link "Читать далее" at bounding box center [631, 430] width 149 height 46
